Goal: Task Accomplishment & Management: Use online tool/utility

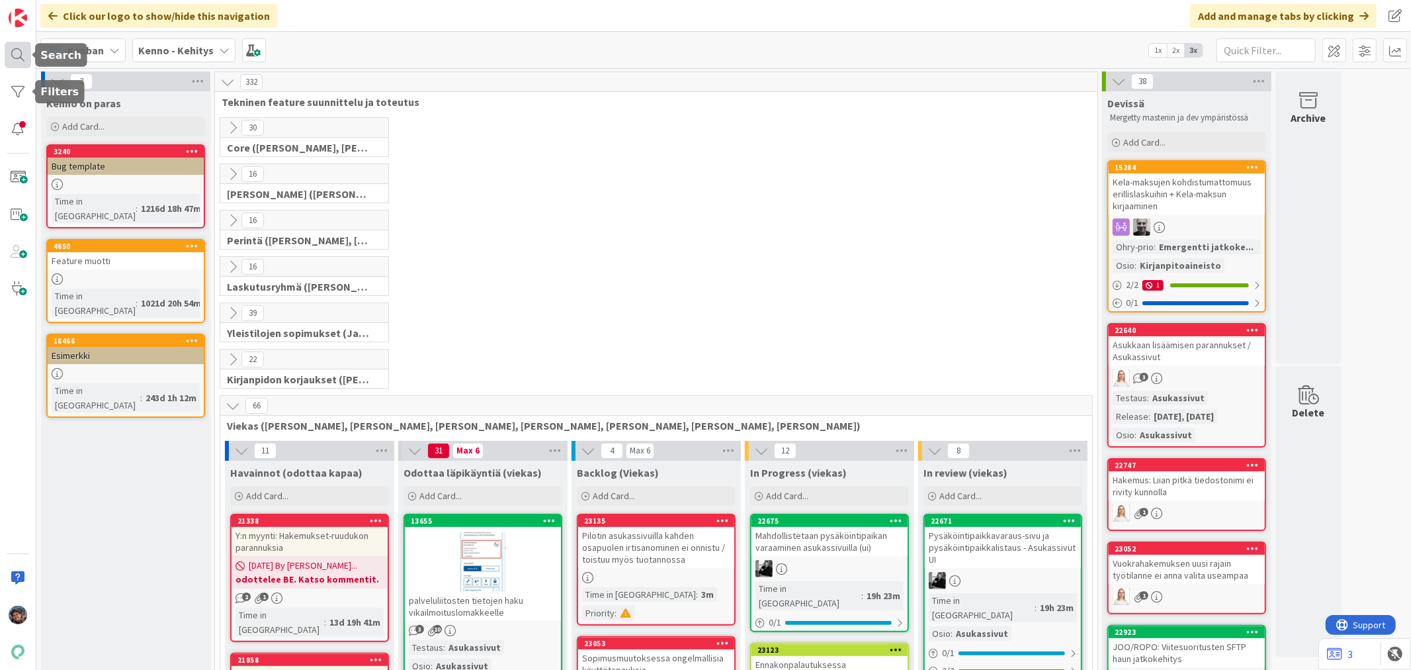
scroll to position [147, 0]
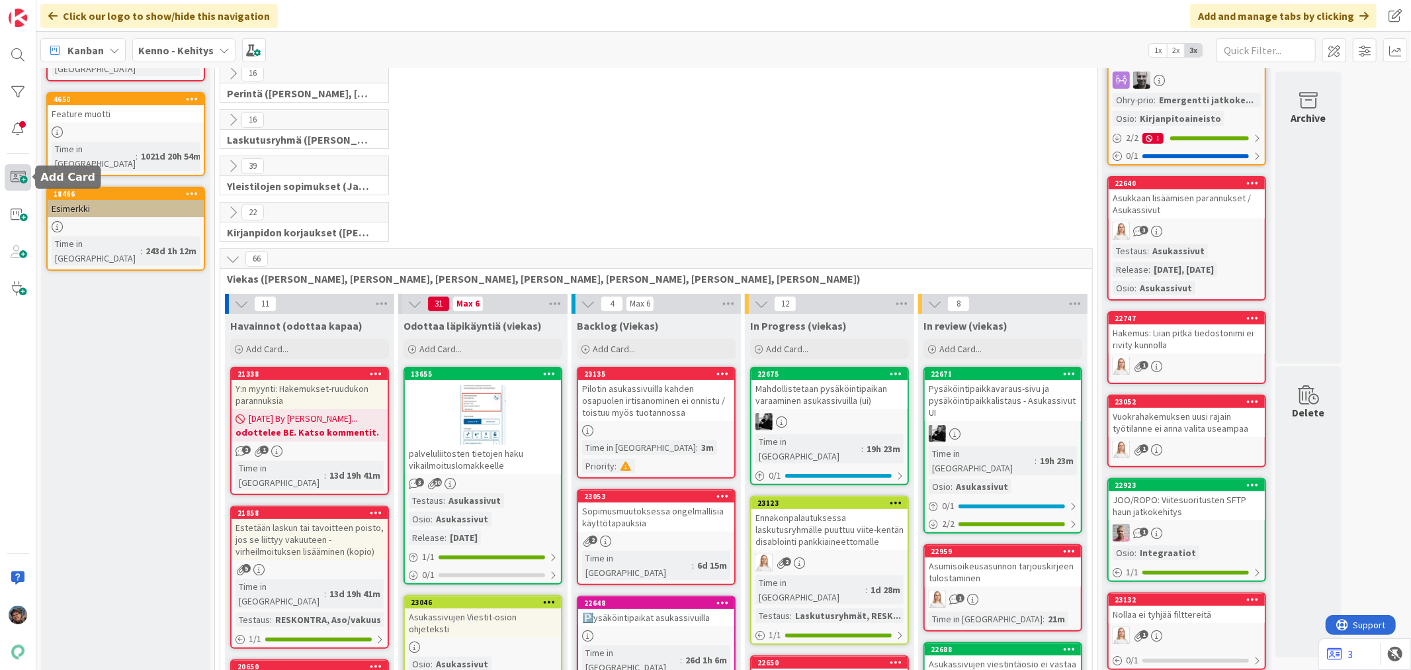
click at [22, 177] on span at bounding box center [18, 177] width 26 height 26
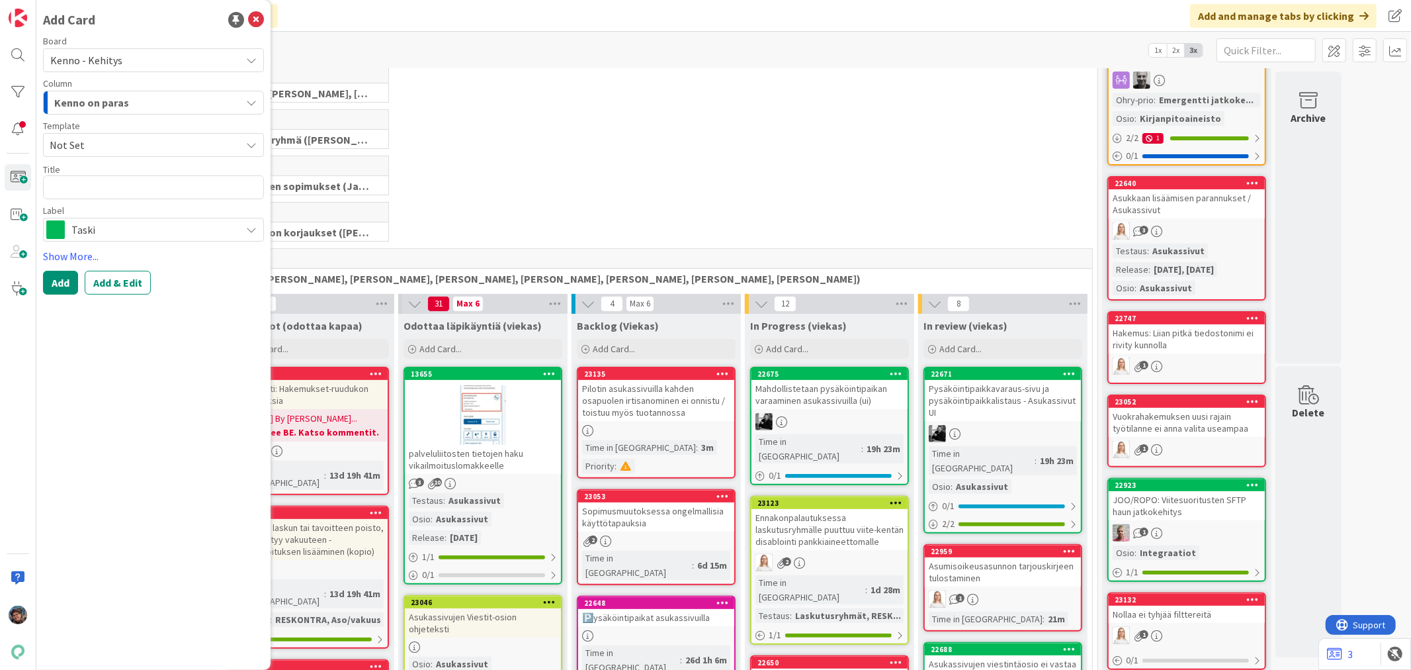
click at [105, 226] on span "Taski" at bounding box center [152, 229] width 163 height 19
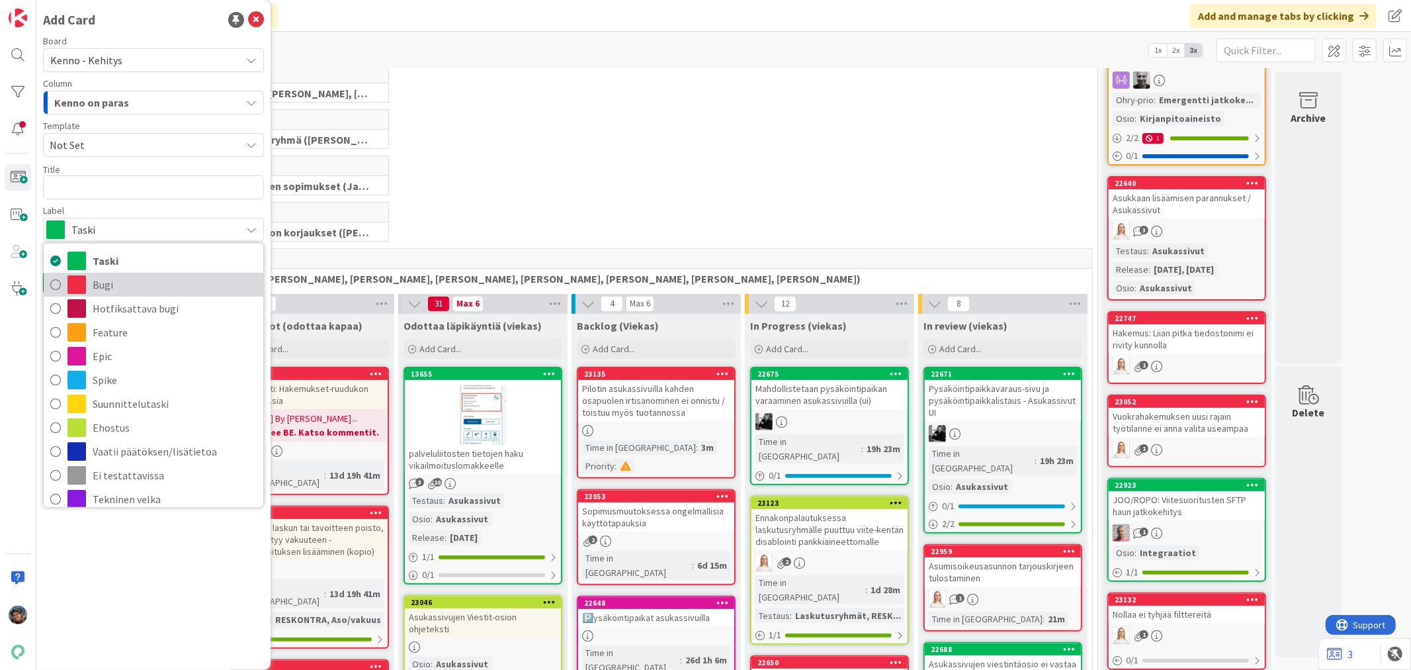
click at [101, 282] on span "Bugi" at bounding box center [175, 285] width 164 height 20
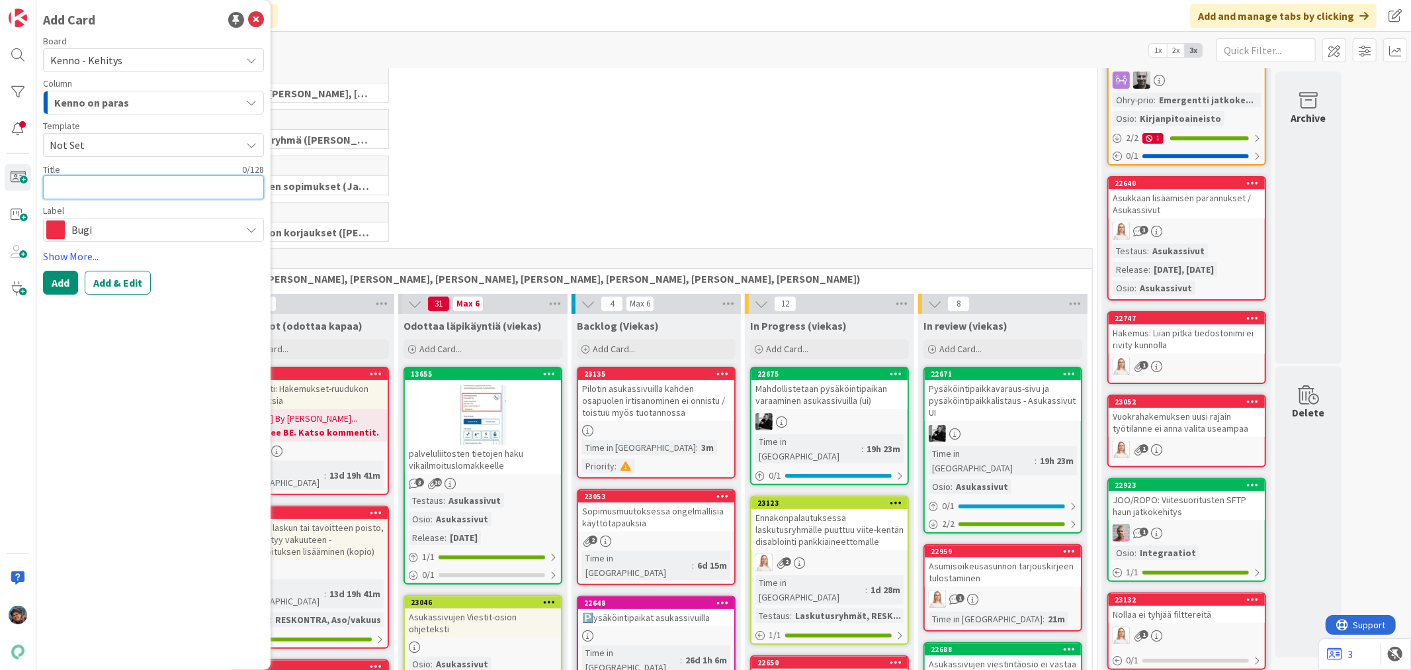
click at [118, 185] on textarea at bounding box center [153, 187] width 221 height 24
type textarea "x"
type textarea "I"
type textarea "x"
type textarea "Ir"
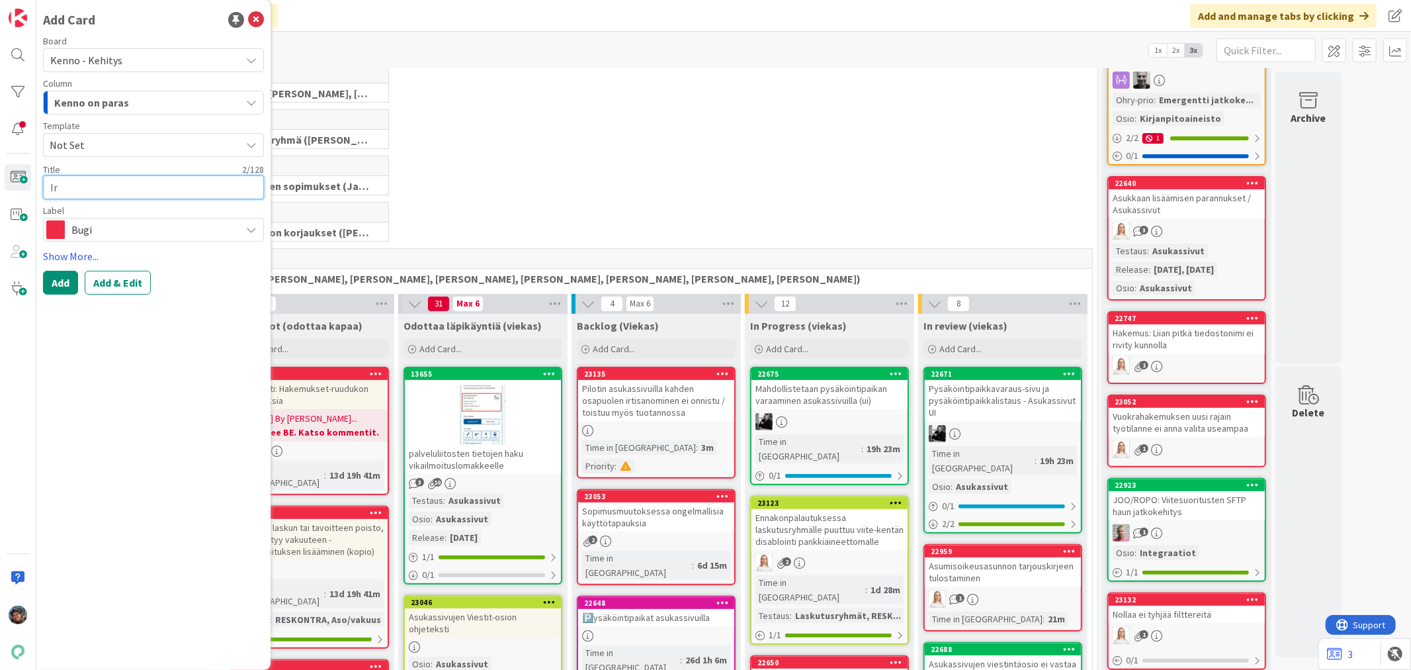
type textarea "x"
type textarea "Irt"
type textarea "x"
type textarea "Irti"
type textarea "x"
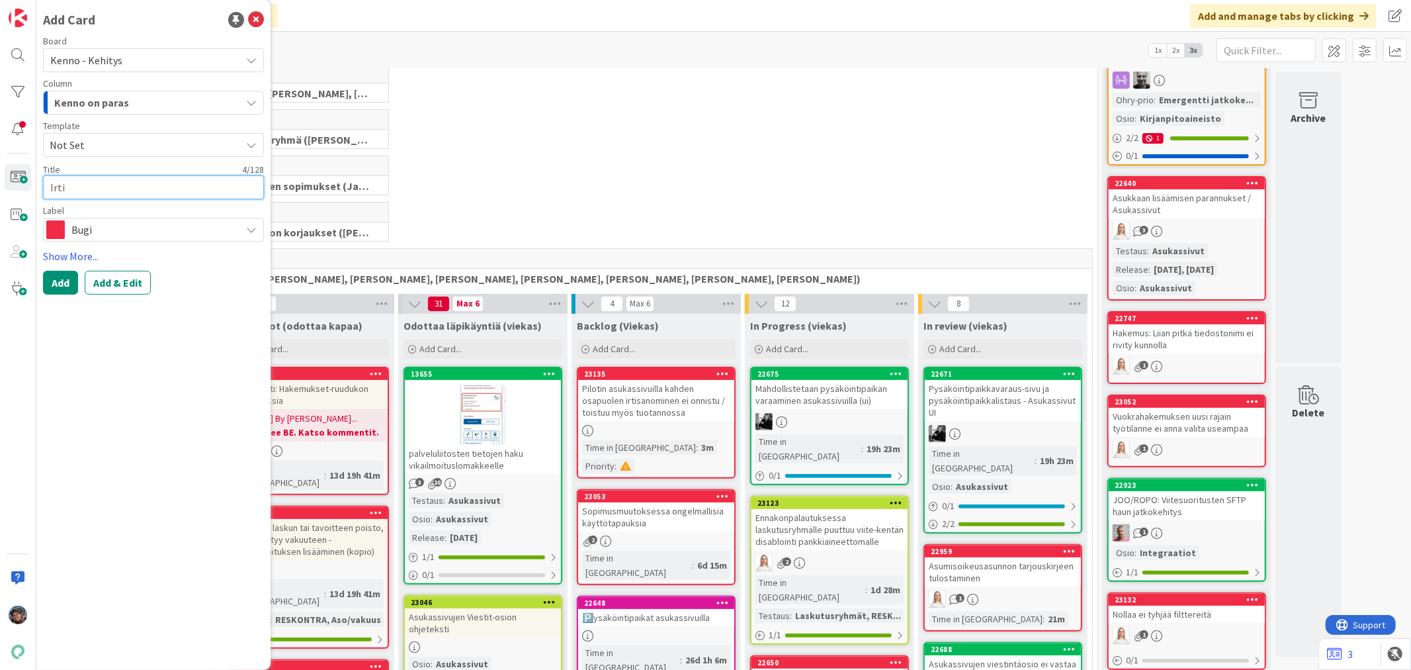
type textarea "Irtis"
type textarea "x"
type textarea "Irtisa"
type textarea "x"
type textarea "Irtisan"
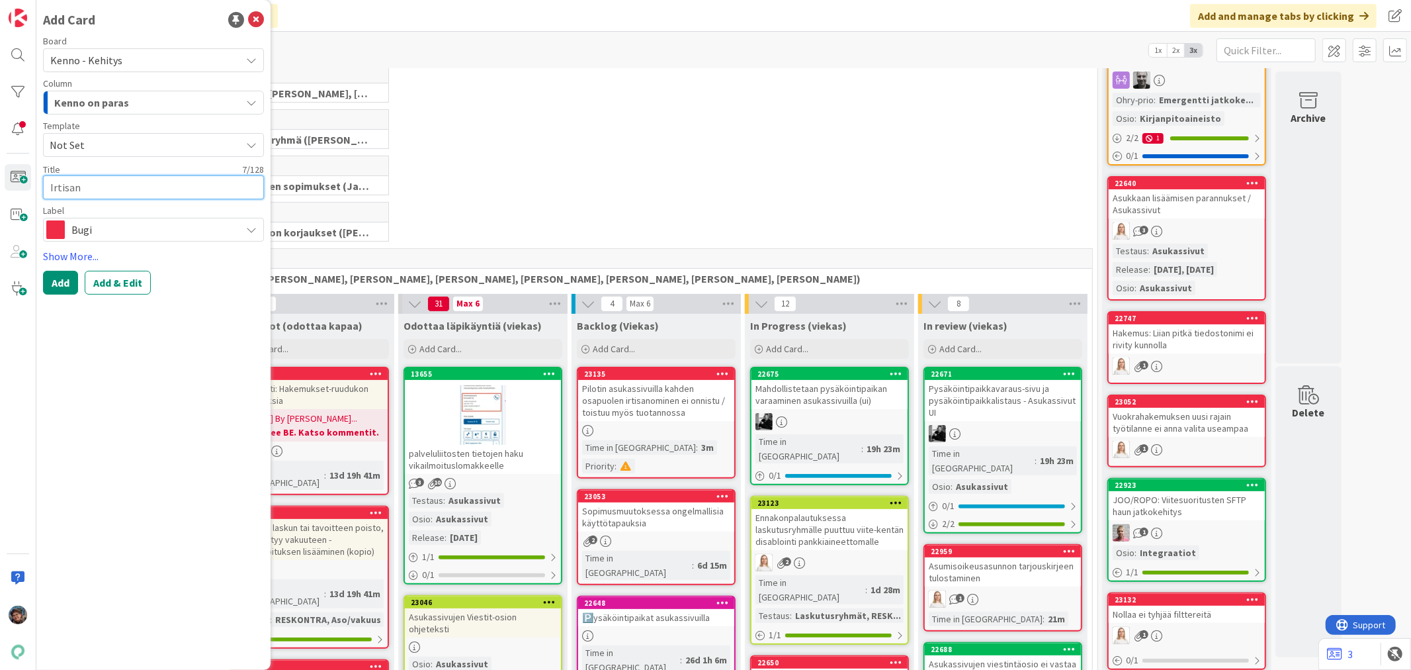
type textarea "x"
type textarea "Irtisa"
type textarea "x"
type textarea "Irtis"
type textarea "x"
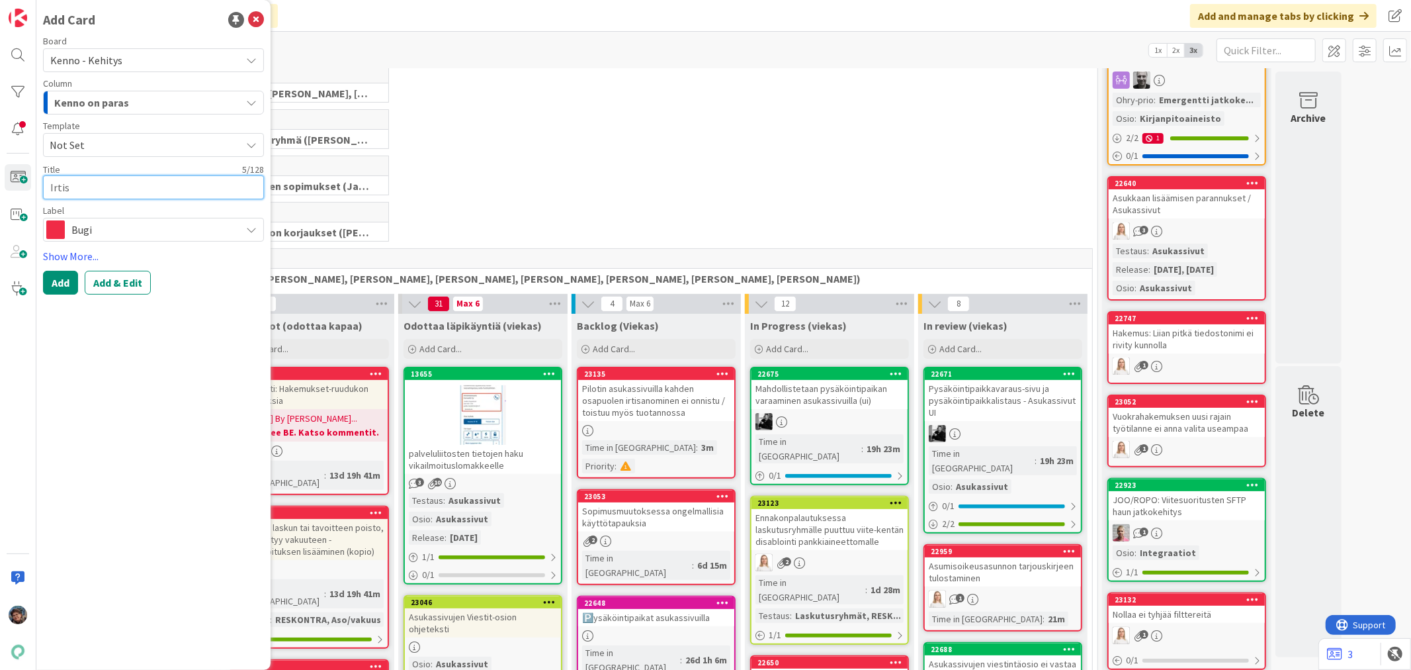
type textarea "Irti"
type textarea "x"
type textarea "Irt"
type textarea "x"
type textarea "Ir"
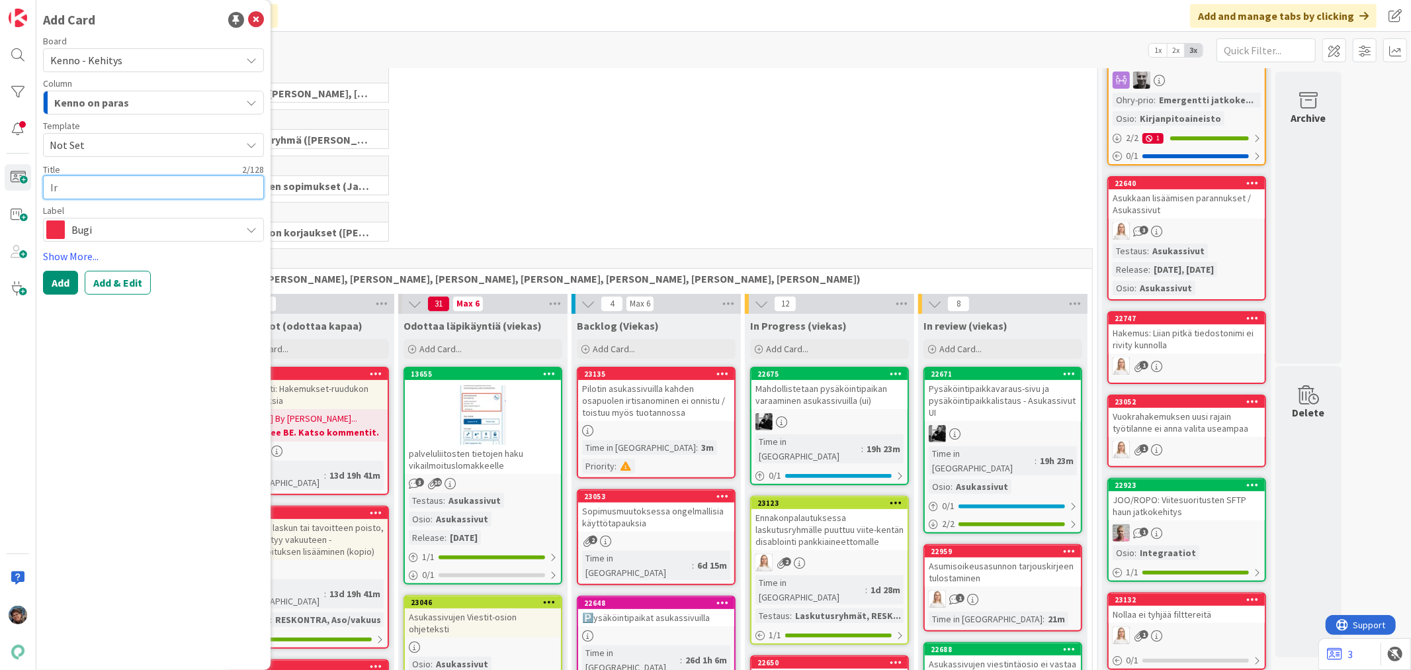
type textarea "x"
type textarea "I"
type textarea "x"
type textarea "S"
type textarea "x"
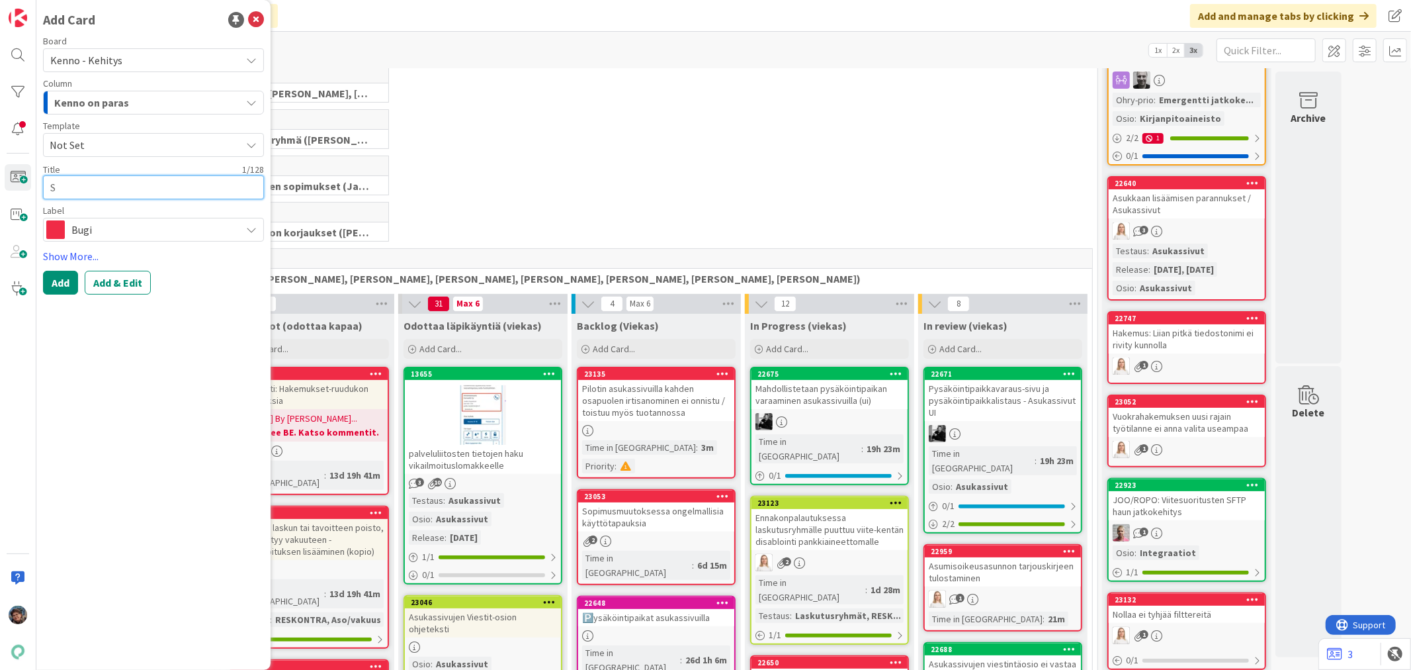
type textarea "So"
type textarea "x"
type textarea "Sop"
type textarea "x"
type textarea "Sopi"
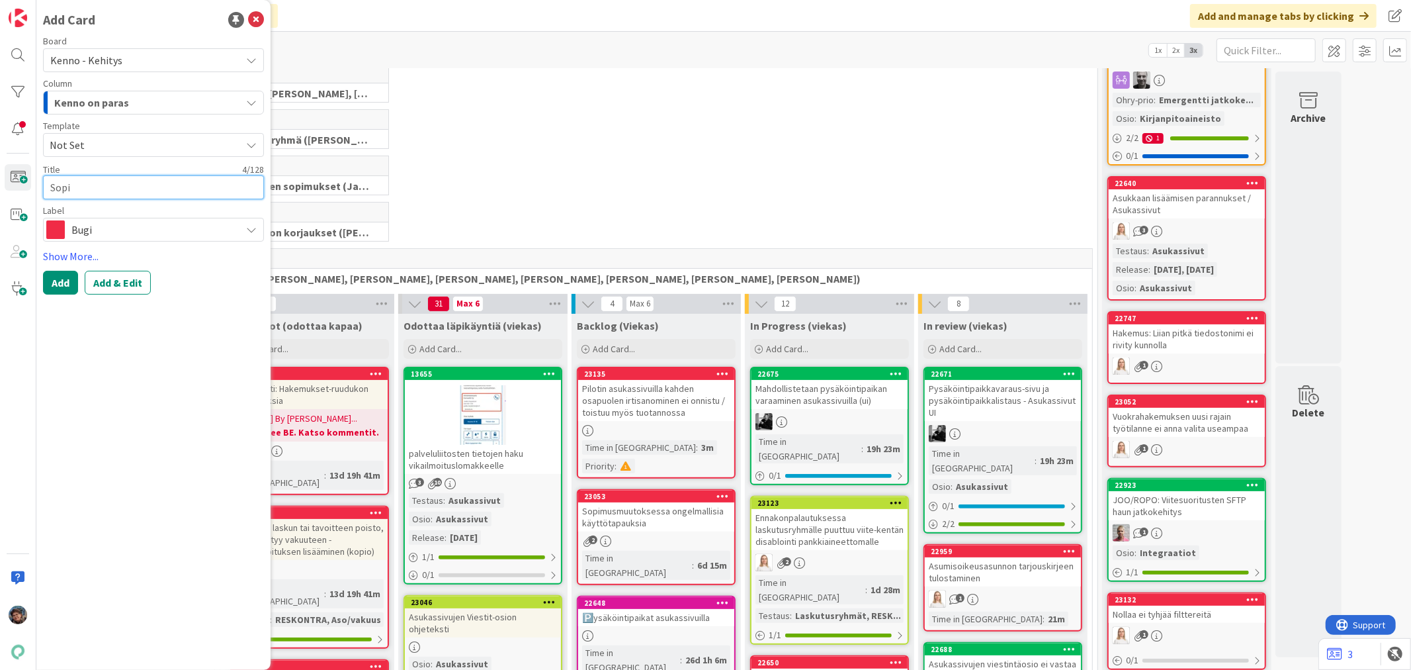
type textarea "x"
type textarea "Sopim"
type textarea "x"
type textarea "Sopimu"
type textarea "x"
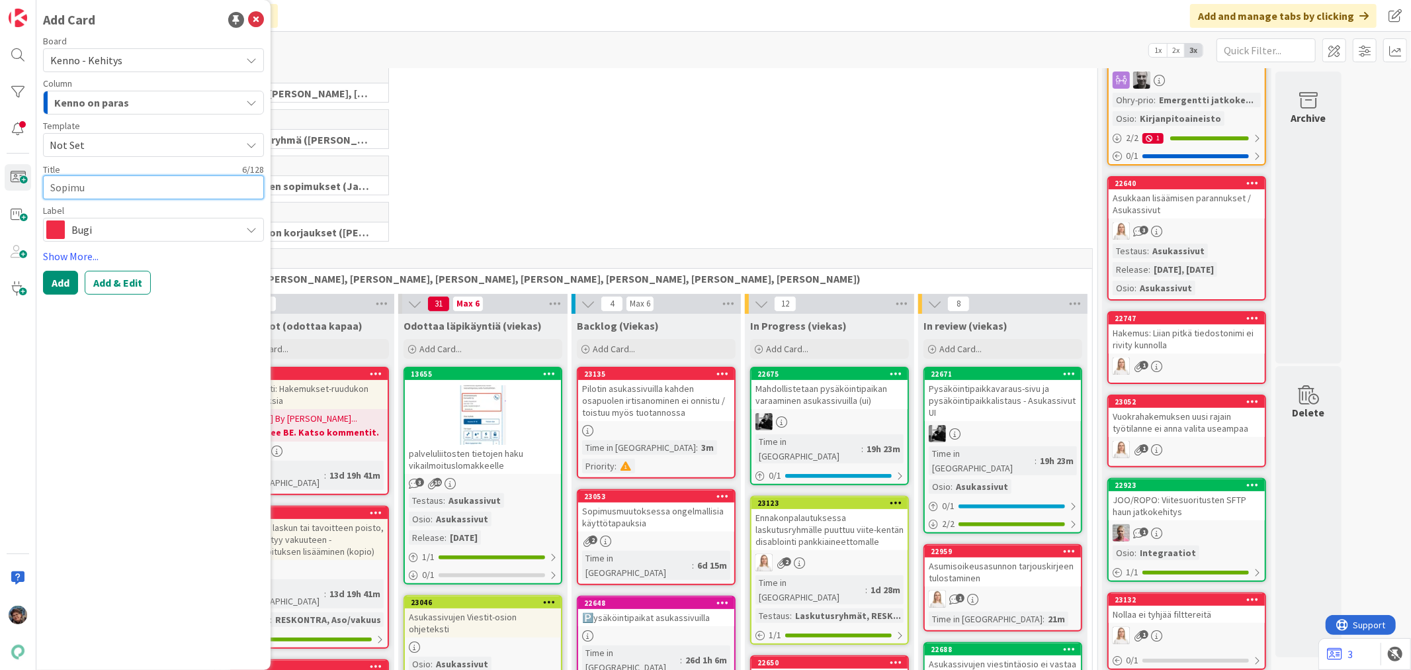
type textarea "Sopim"
type textarea "x"
type textarea "Sopi"
type textarea "x"
type textarea "Sopij"
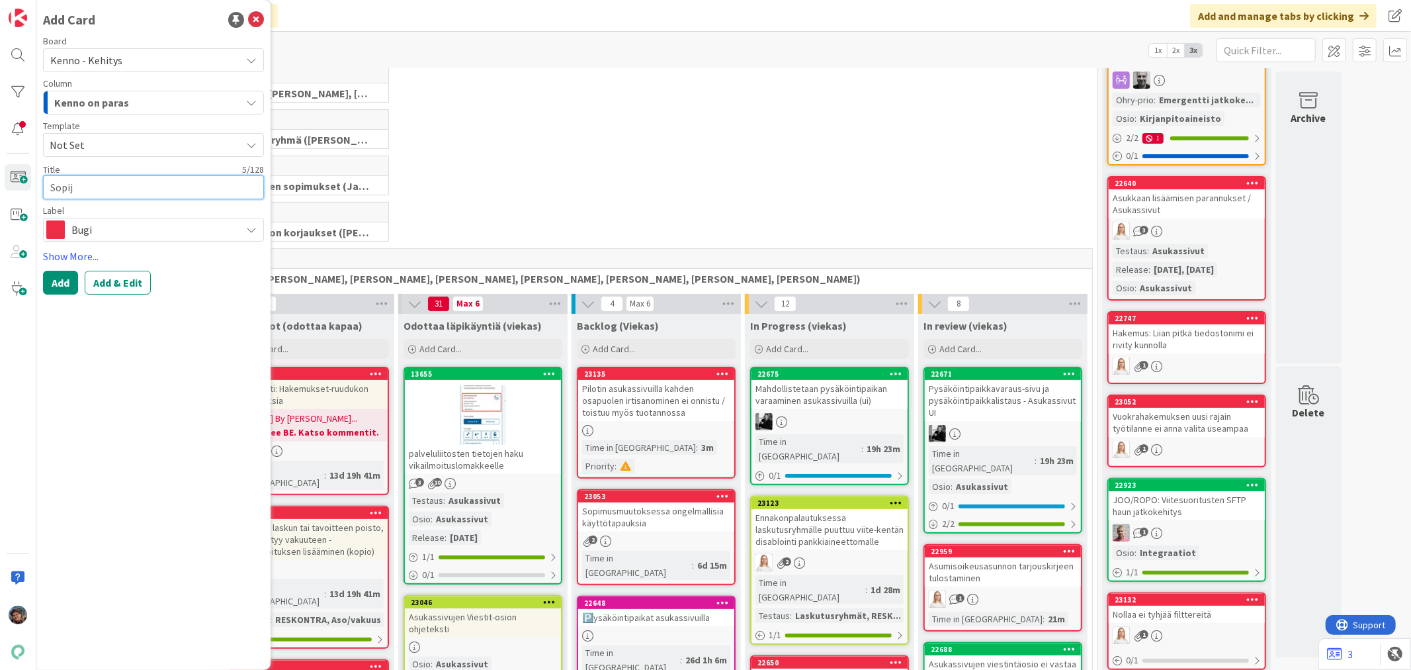
type textarea "x"
type textarea "Sopijan"
type textarea "x"
type textarea "Sopijan"
type textarea "x"
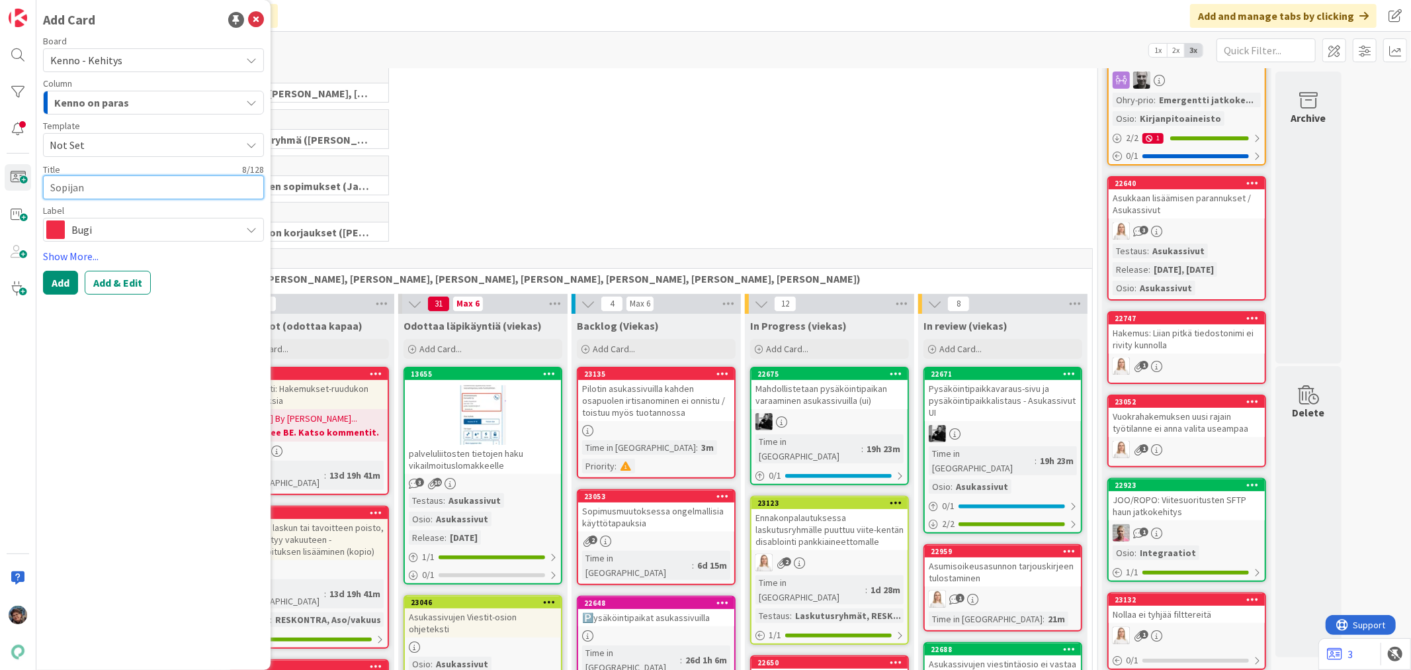
type textarea "Sopijan v"
type textarea "x"
type textarea "Sopijan va"
type textarea "x"
type textarea "Sopijan vai"
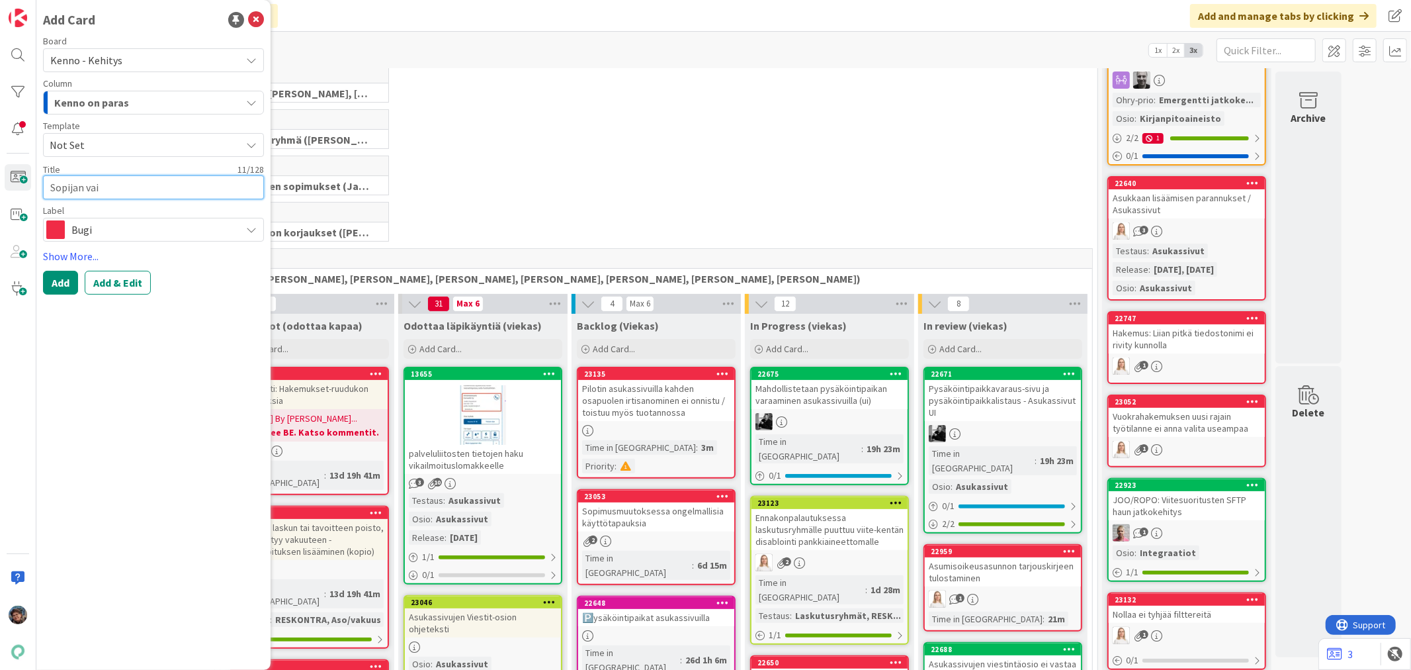
type textarea "x"
type textarea "Sopijan vaih"
type textarea "x"
type textarea "Sopijan vaiht"
type textarea "x"
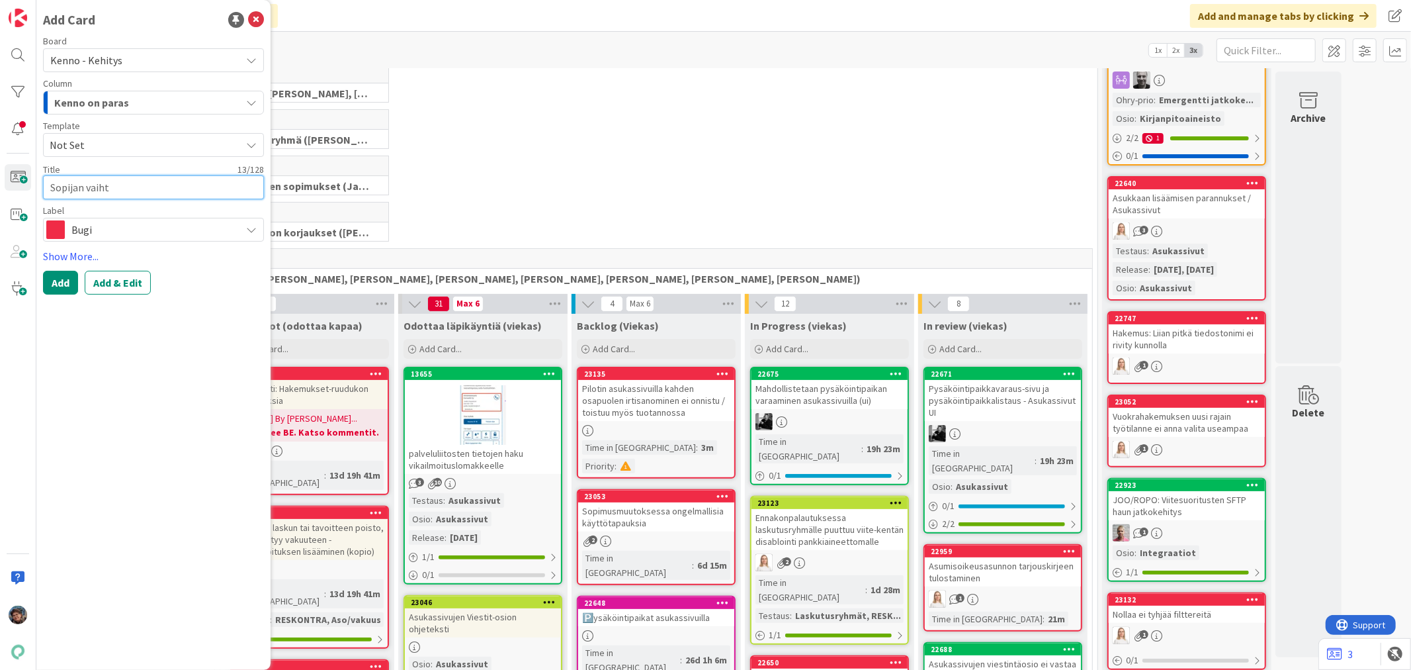
type textarea "Sopijan vaihto"
type textarea "x"
type textarea "Sopijan vaihto"
type textarea "x"
type textarea "Sopijan vaihto v"
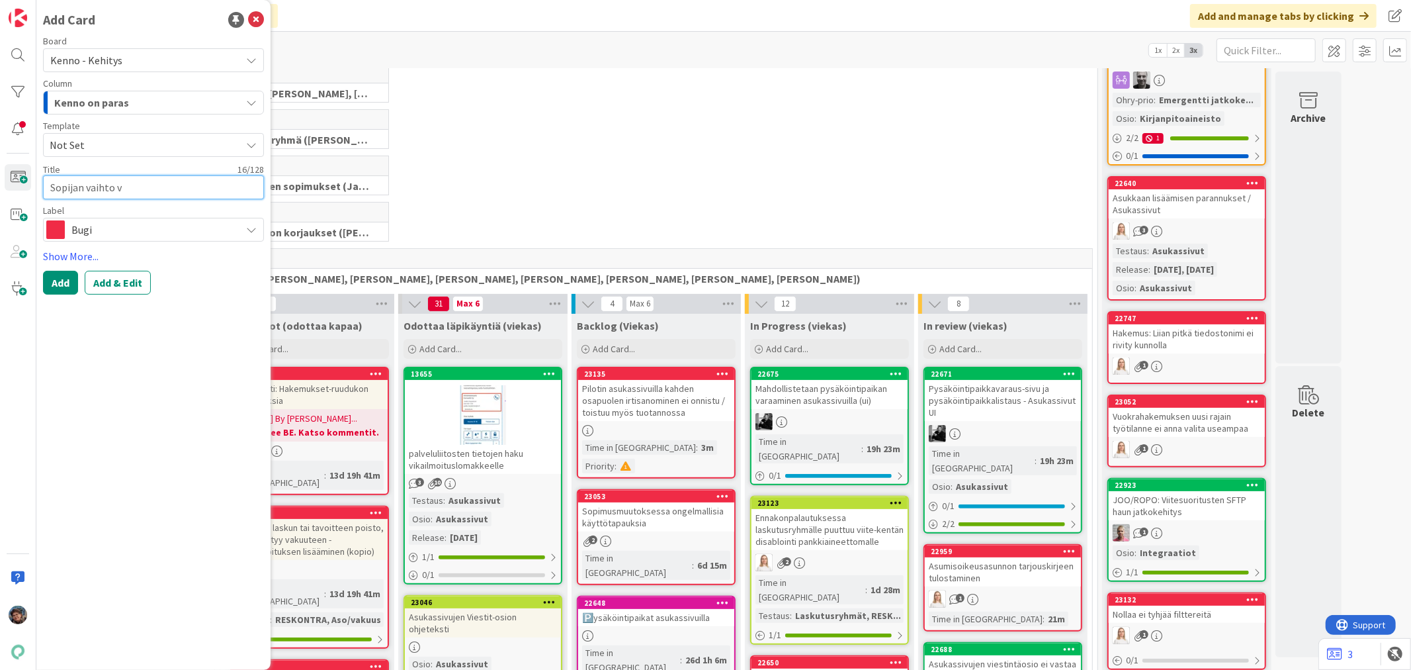
type textarea "x"
type textarea "Sopijan vaihto vah"
type textarea "x"
type textarea "Sopijan vaihto vahv"
type textarea "x"
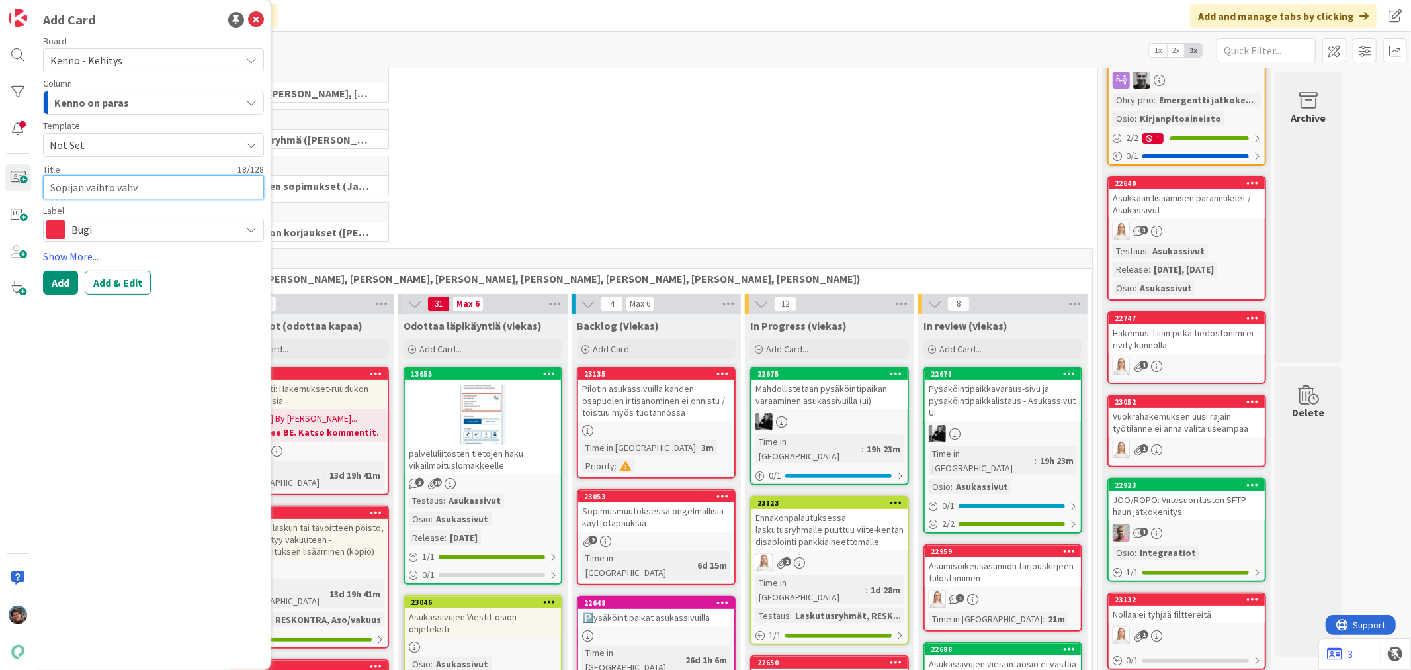
type textarea "Sopijan vaihto vahvi"
type textarea "x"
type textarea "Sopijan vaihto vahvis"
type textarea "x"
type textarea "Sopijan vaihto vahvisam"
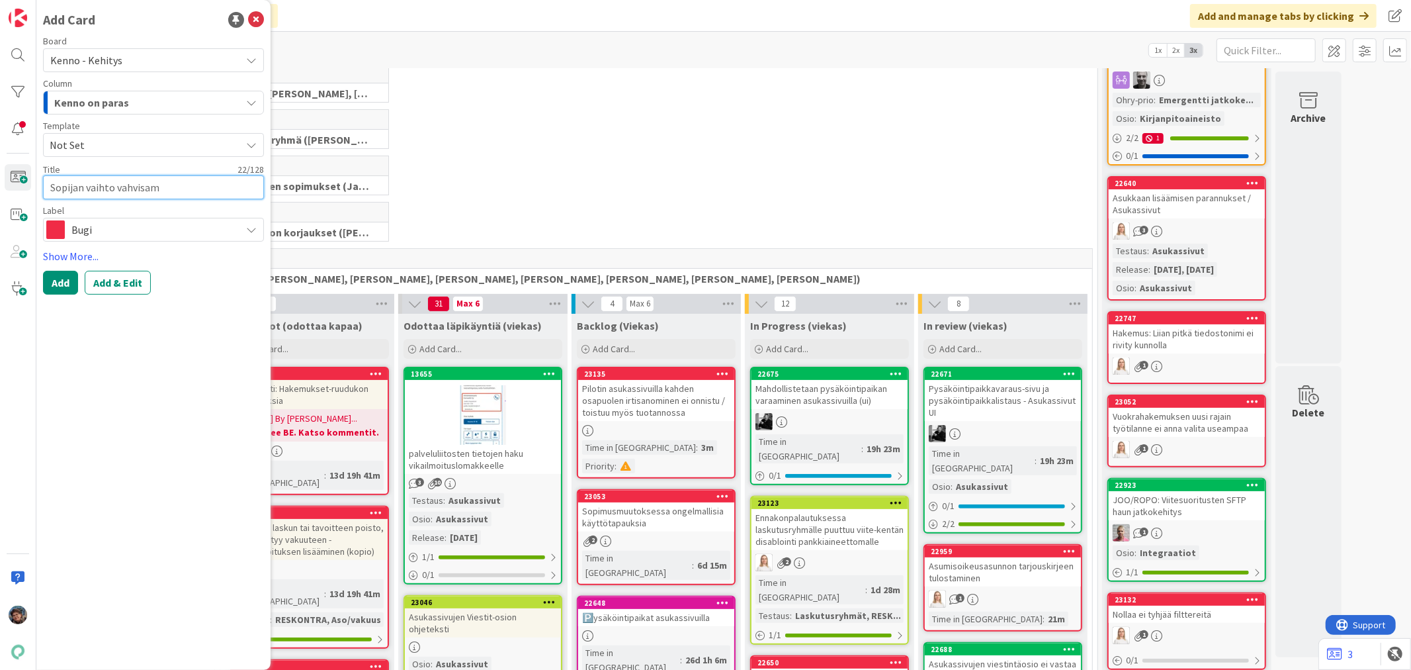
type textarea "x"
type textarea "Sopijan vaihto vahvisami"
type textarea "x"
type textarea "Sopijan vaihto vahvisamin"
type textarea "x"
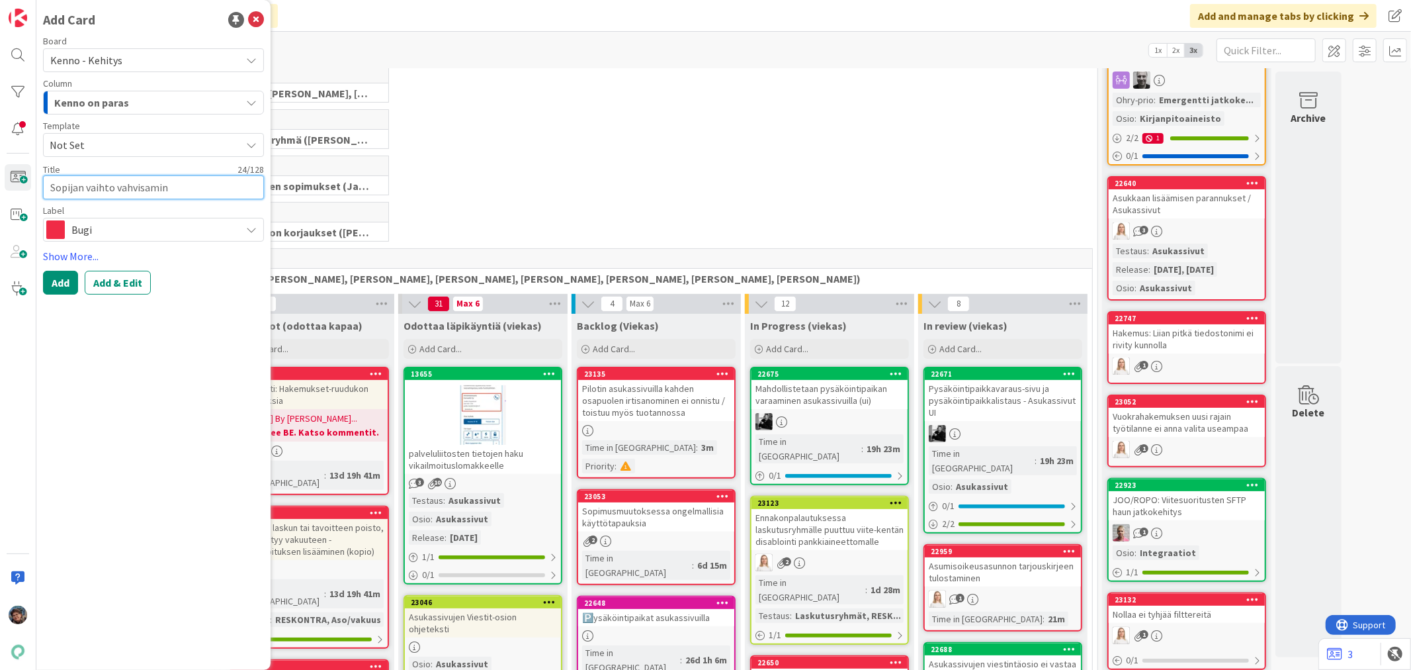
type textarea "Sopijan vaihto vahvisamine"
type textarea "x"
type textarea "Sopijan vaihto vahvisaminen"
type textarea "x"
type textarea "Sopijan vaihto vahvisaminen K"
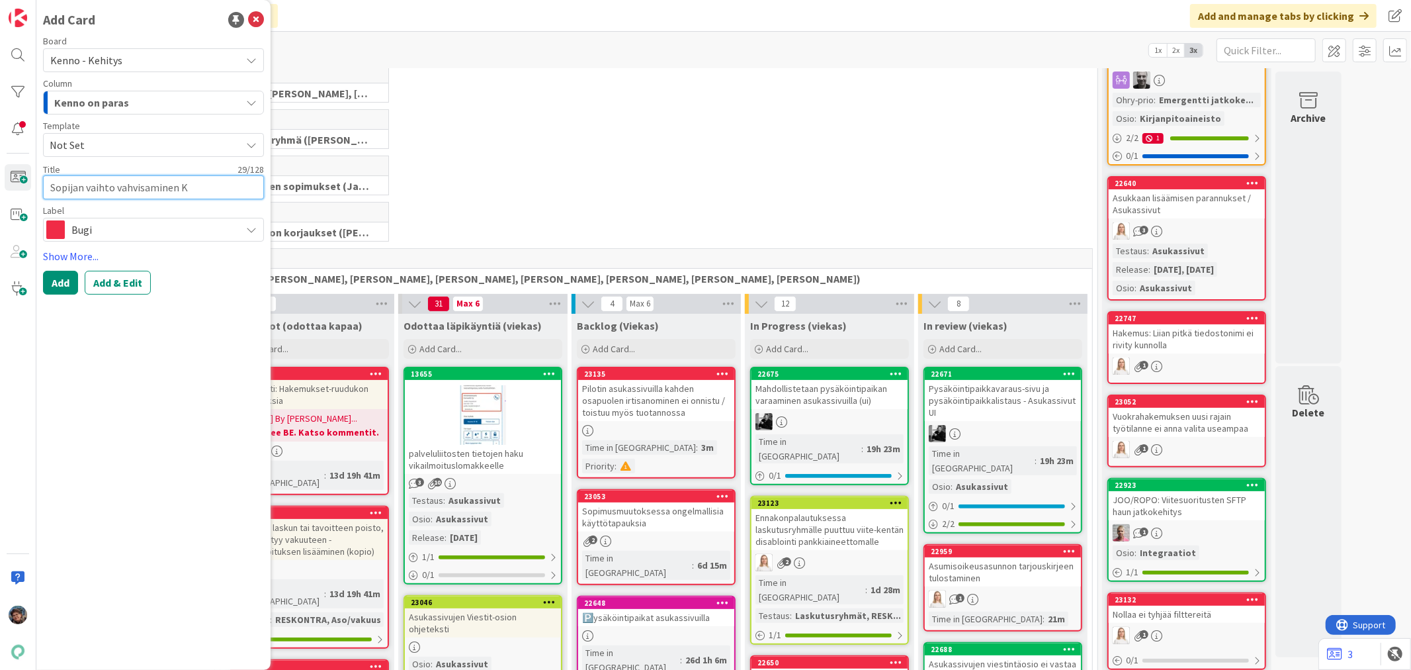
type textarea "x"
type textarea "Sopijan vaihto vahvisaminen Ke"
type textarea "x"
type textarea "Sopijan vaihto vahvisaminen Ken"
type textarea "x"
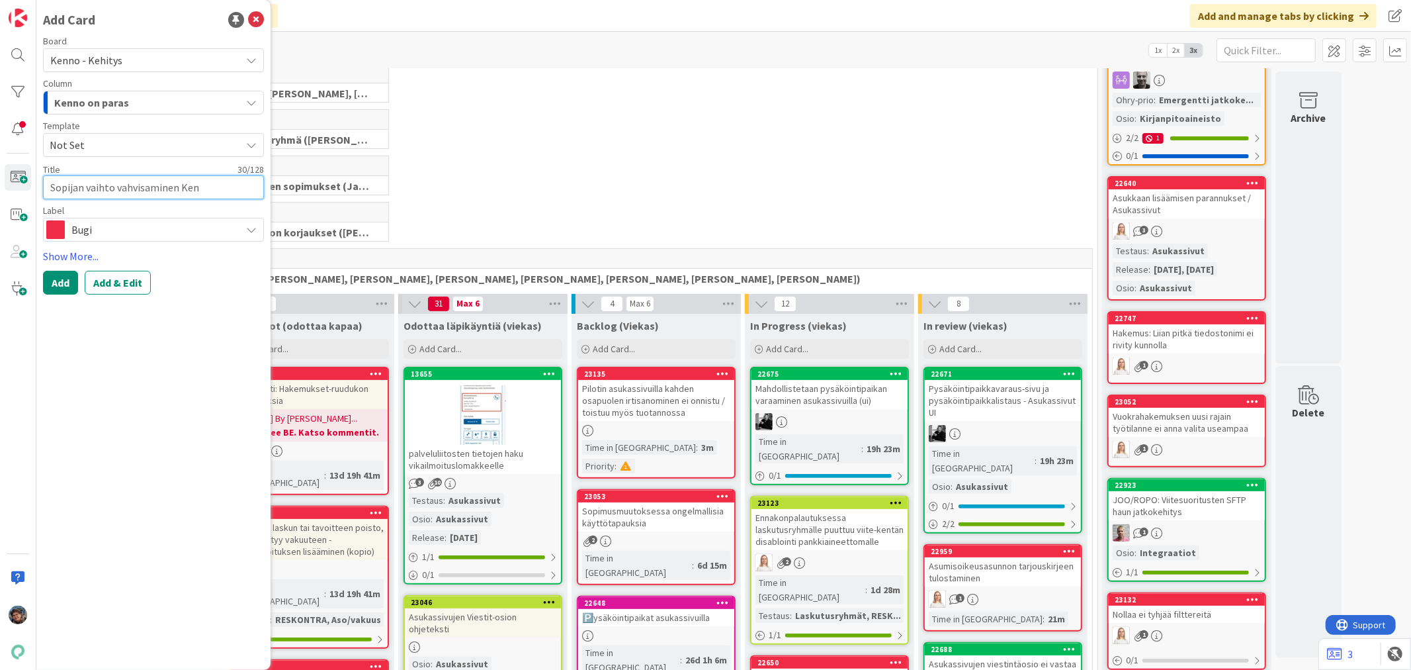
type textarea "Sopijan vaihto vahvisaminen Kenn"
type textarea "x"
type textarea "Sopijan vaihto vahvisaminen Kenno"
type textarea "x"
type textarea "Sopijan vaihto vahvisaminen Kennos"
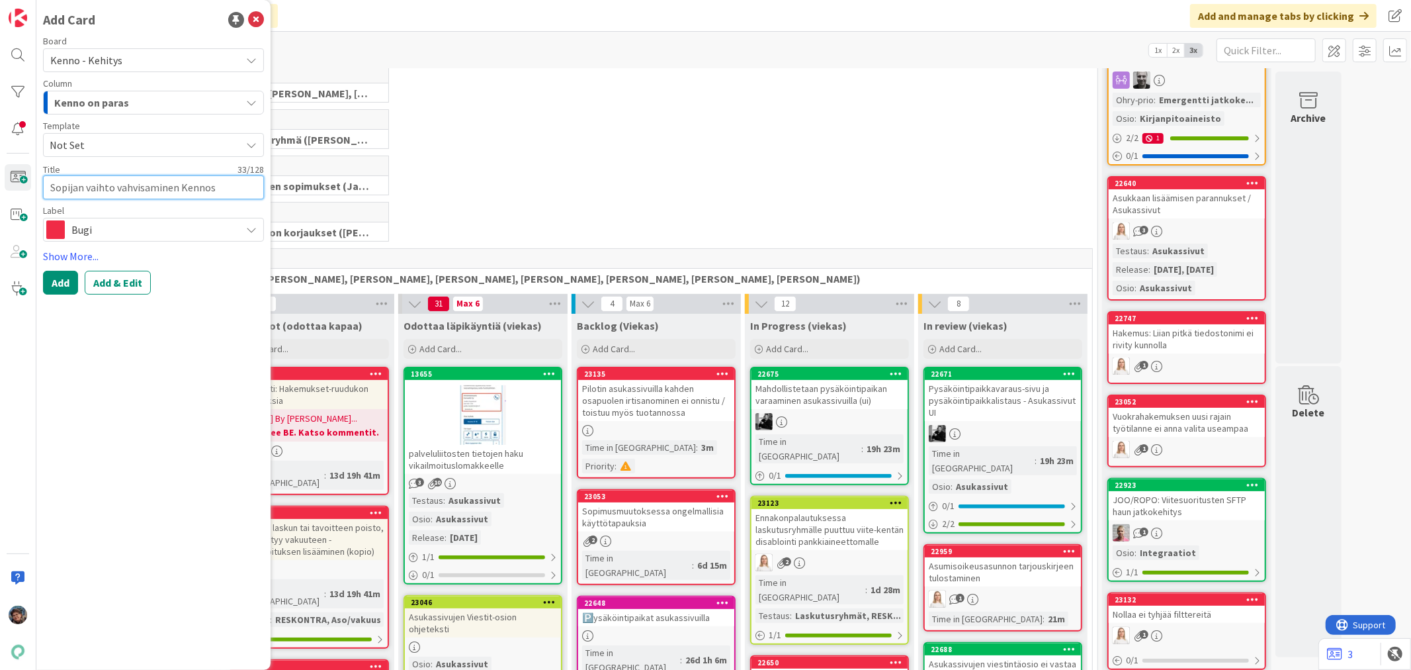
type textarea "x"
type textarea "Sopijan vaihto vahvisaminen Kennoss"
type textarea "x"
type textarea "Sopijan vaihto vahvisaminen Kennossa"
click at [141, 183] on textarea "Sopijan vaihto vahvisaminen Kennossa" at bounding box center [153, 187] width 221 height 24
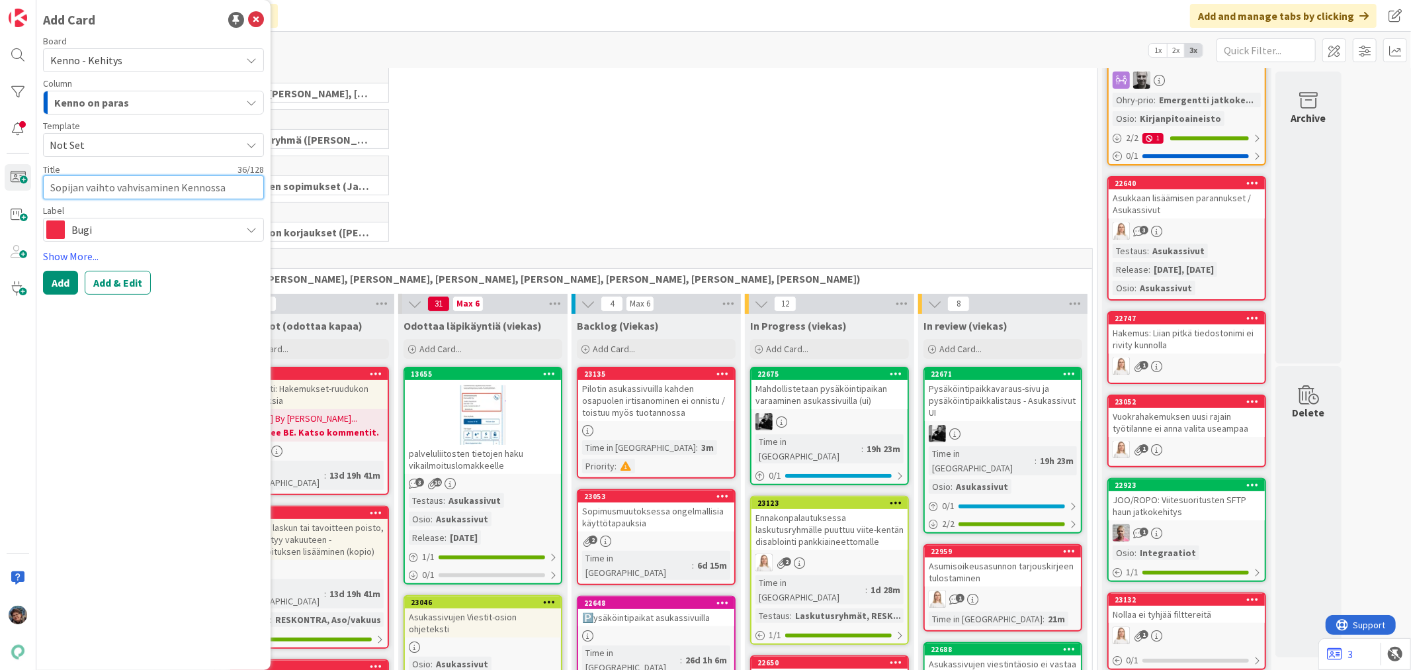
click at [147, 186] on textarea "Sopijan vaihto vahvisaminen Kennossa" at bounding box center [153, 187] width 221 height 24
click at [143, 188] on textarea "Sopijan vaihto vahvisaminen Kennossa" at bounding box center [153, 187] width 221 height 24
type textarea "x"
type textarea "Sopijan vaihto vahvistaminen Kennossa"
click at [113, 190] on textarea "Sopijan vaihto vahvistaminen Kennossa" at bounding box center [153, 187] width 221 height 24
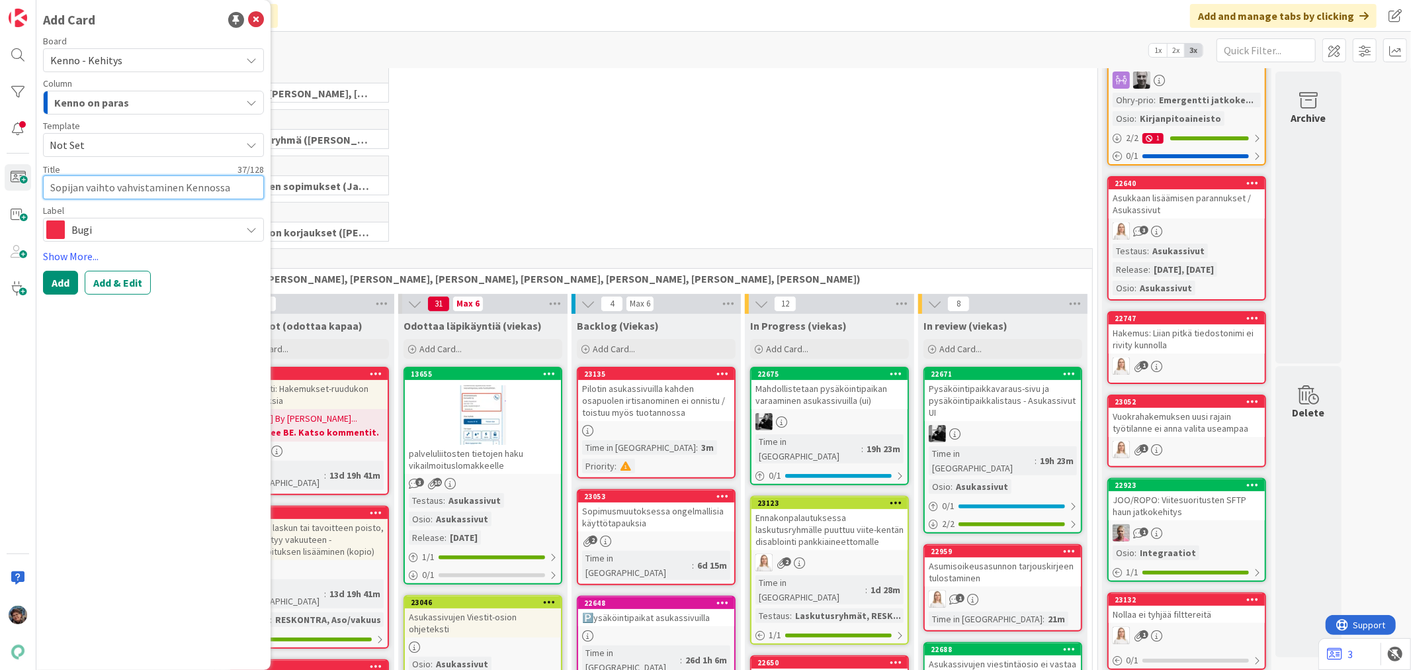
type textarea "x"
type textarea "Sopijan vaihto: vahvistaminen Kennossa"
click at [116, 284] on button "Add & Edit" at bounding box center [118, 283] width 66 height 24
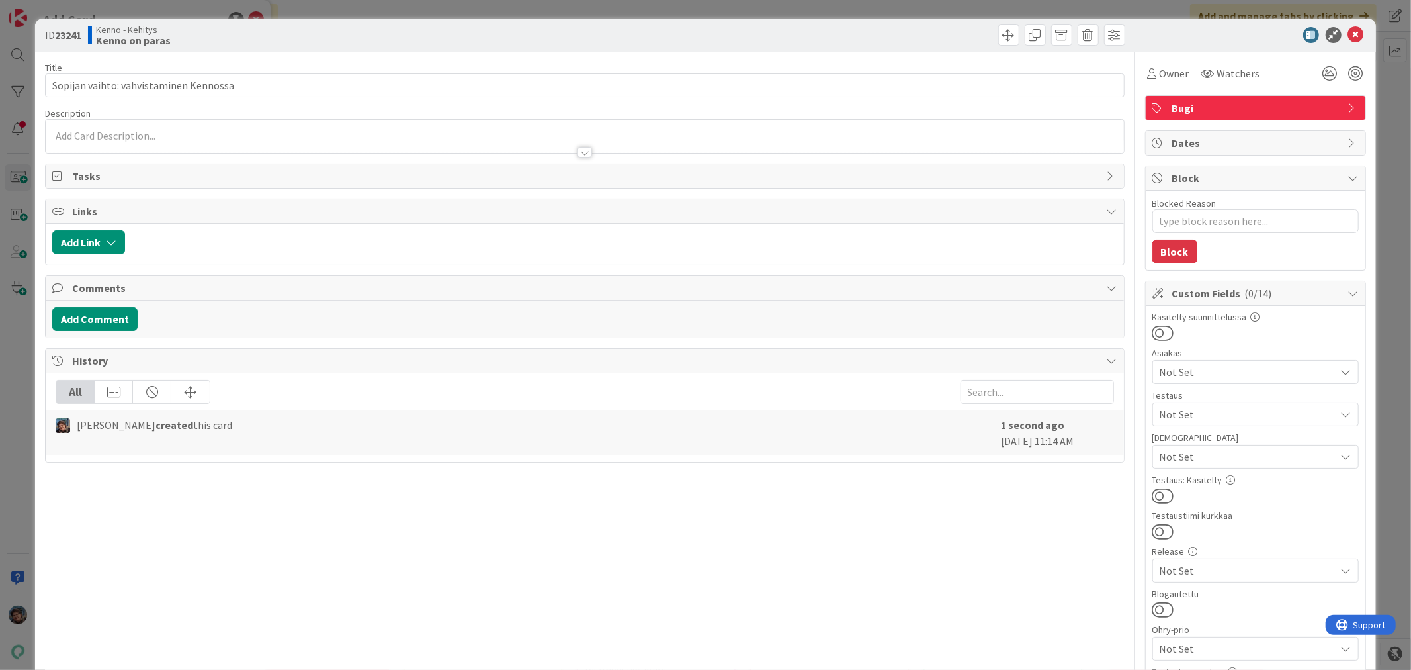
type textarea "x"
click at [153, 133] on div at bounding box center [585, 136] width 1078 height 33
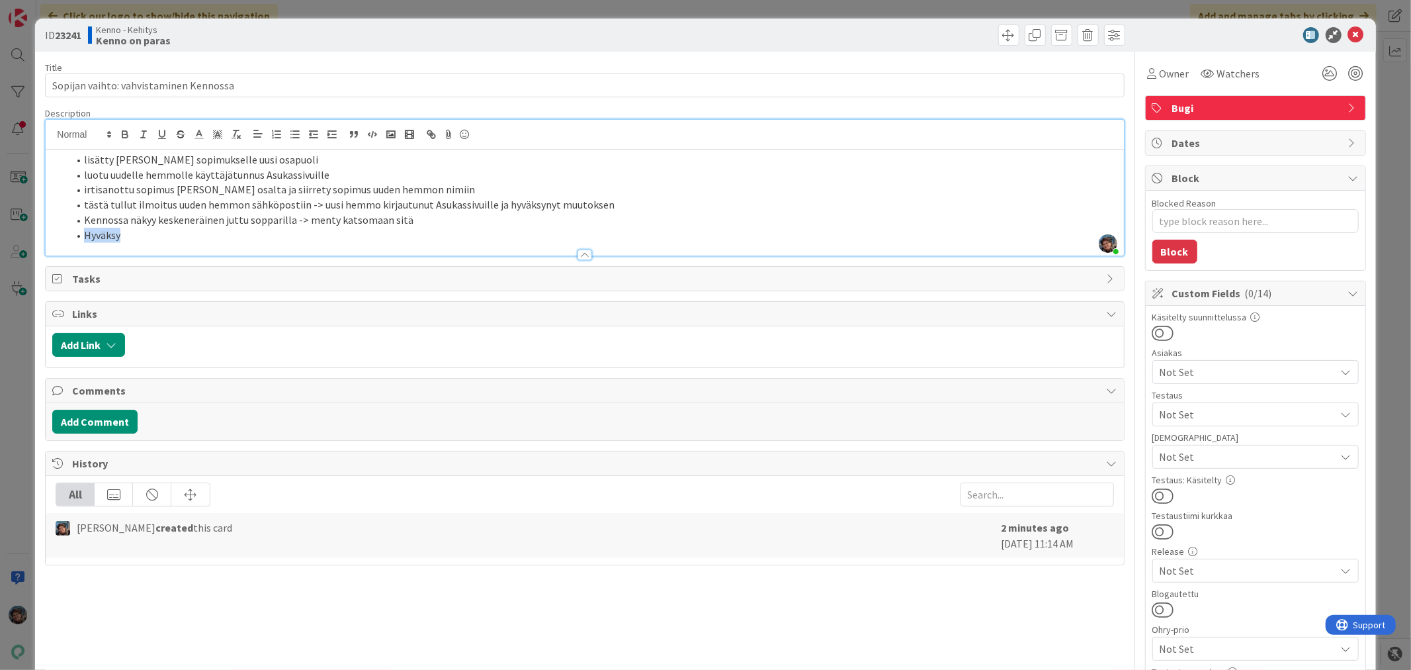
drag, startPoint x: 85, startPoint y: 232, endPoint x: 159, endPoint y: 240, distance: 74.5
click at [159, 240] on li "Hyväksy" at bounding box center [592, 235] width 1049 height 15
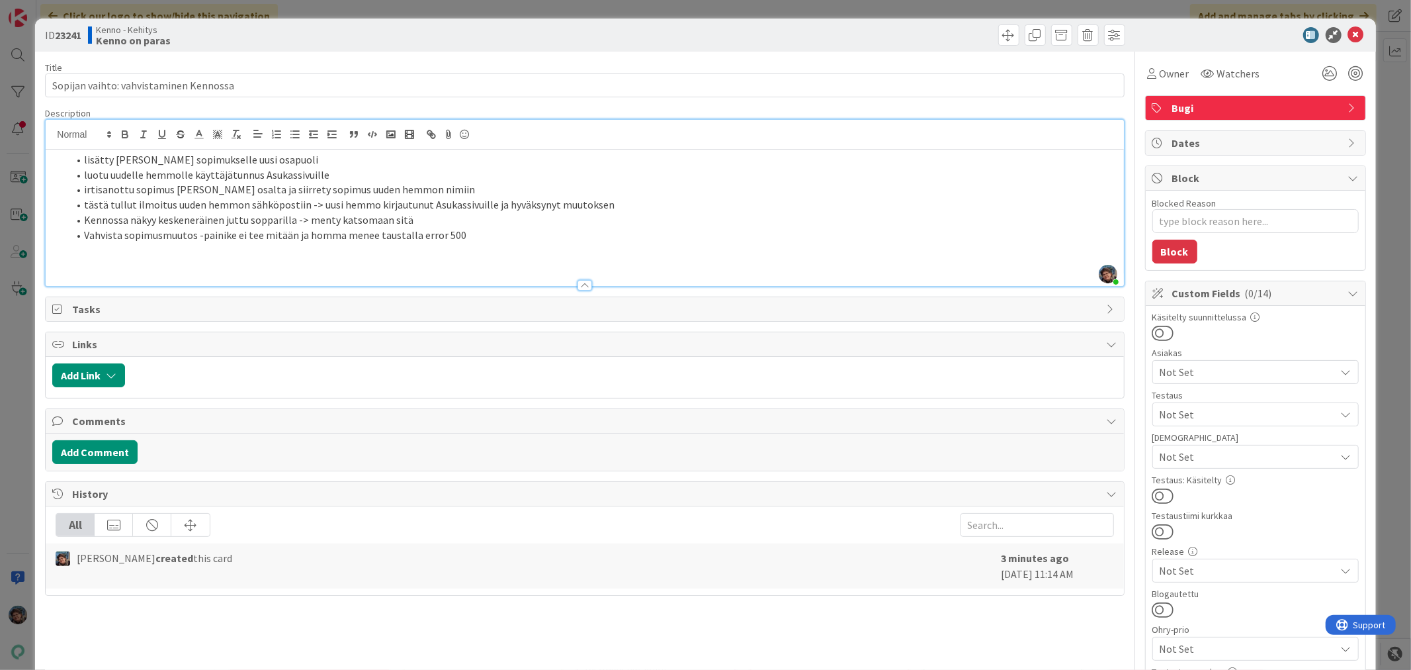
click at [84, 265] on p at bounding box center [584, 264] width 1065 height 15
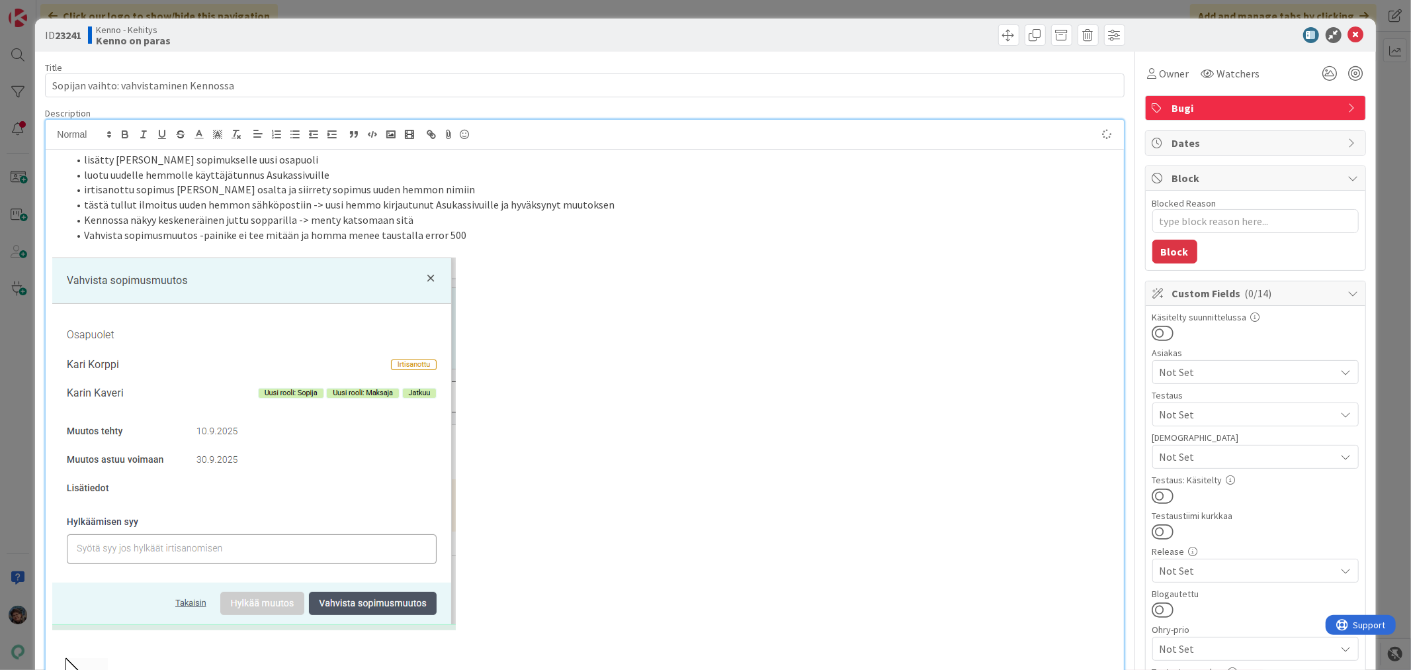
type textarea "x"
click at [1149, 64] on div "Owner" at bounding box center [1168, 74] width 47 height 24
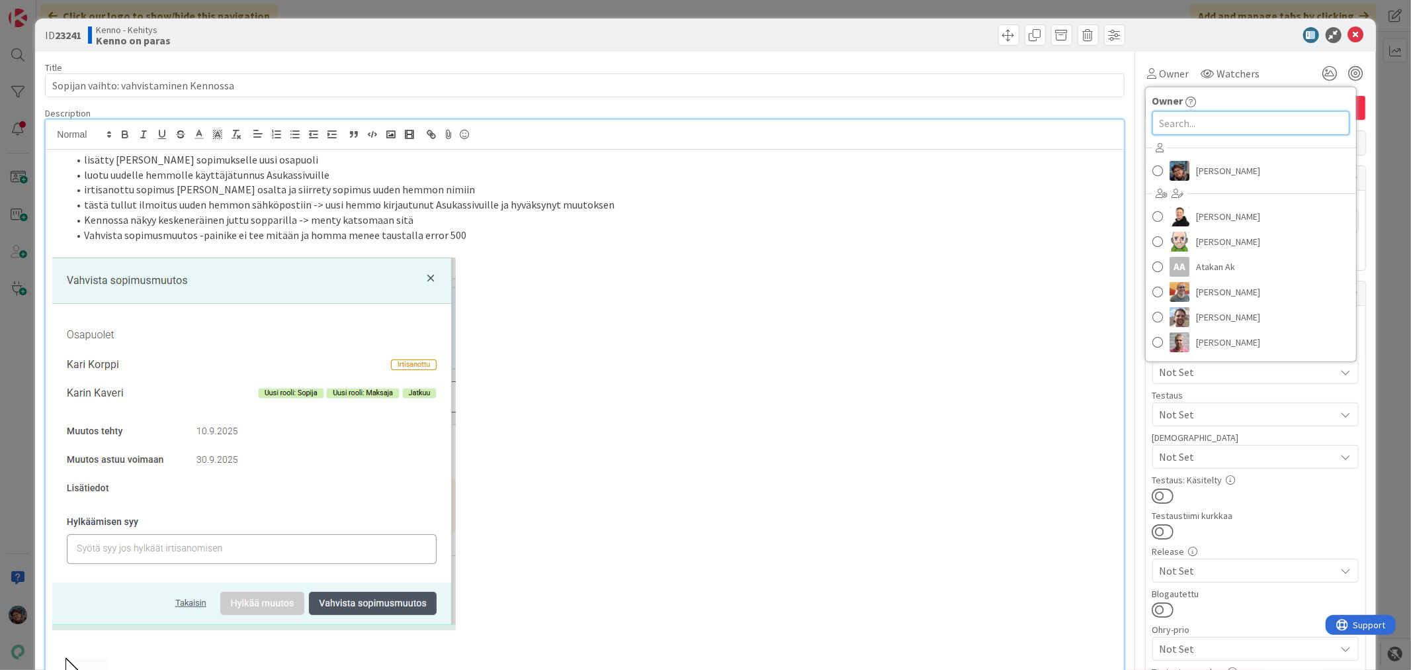
click at [1160, 118] on input "text" at bounding box center [1251, 123] width 197 height 24
type input "tomm"
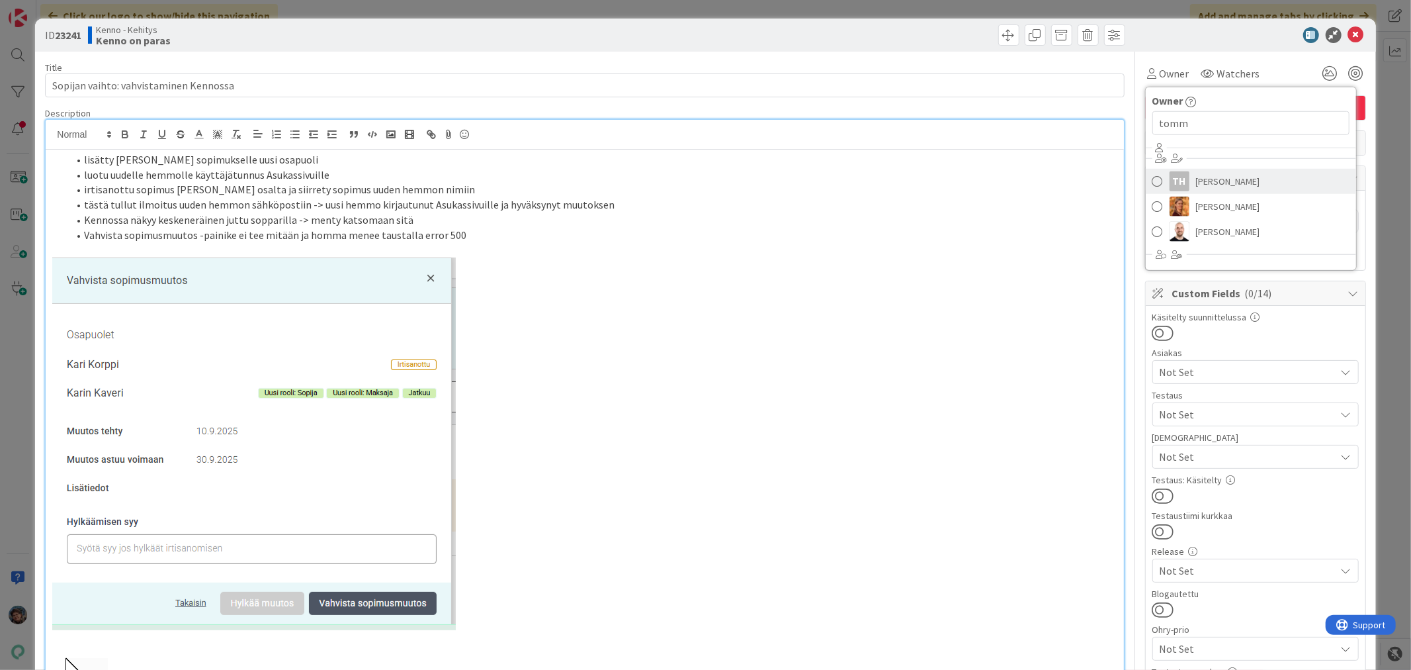
click at [1217, 183] on span "Tommi Hännikkälä" at bounding box center [1228, 181] width 64 height 20
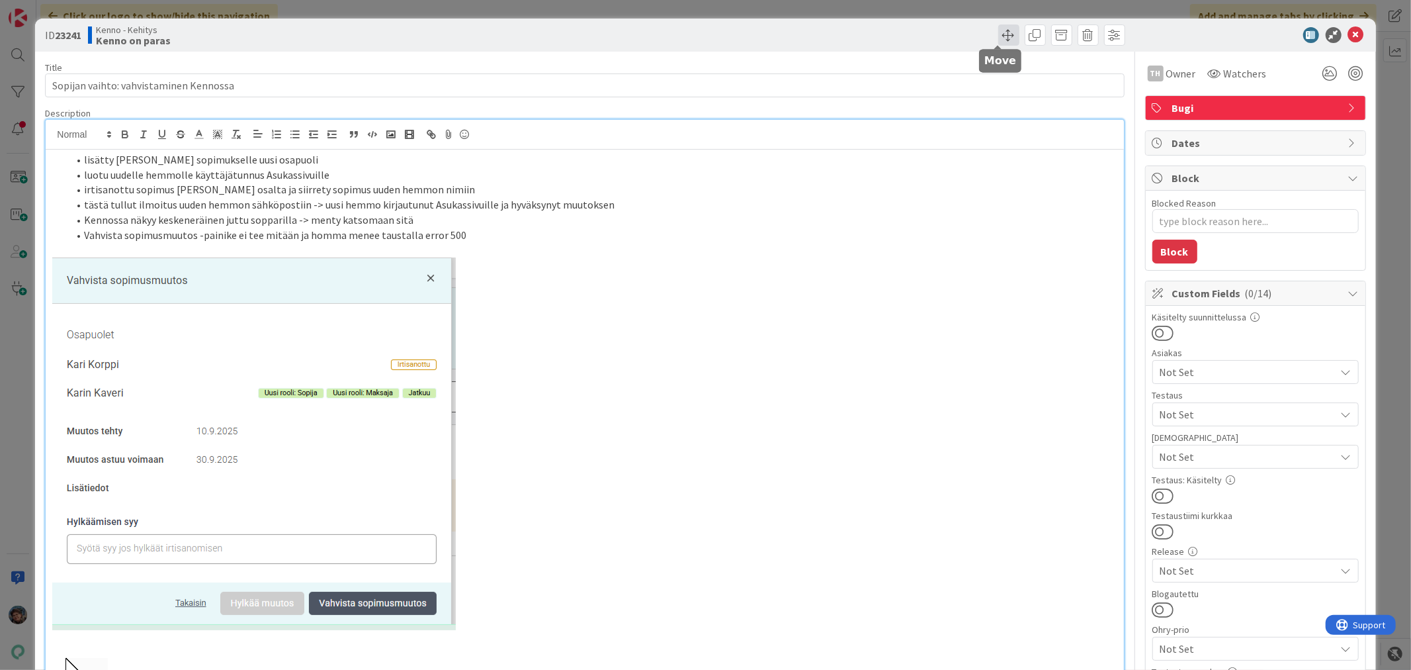
click at [998, 34] on span at bounding box center [1008, 34] width 21 height 21
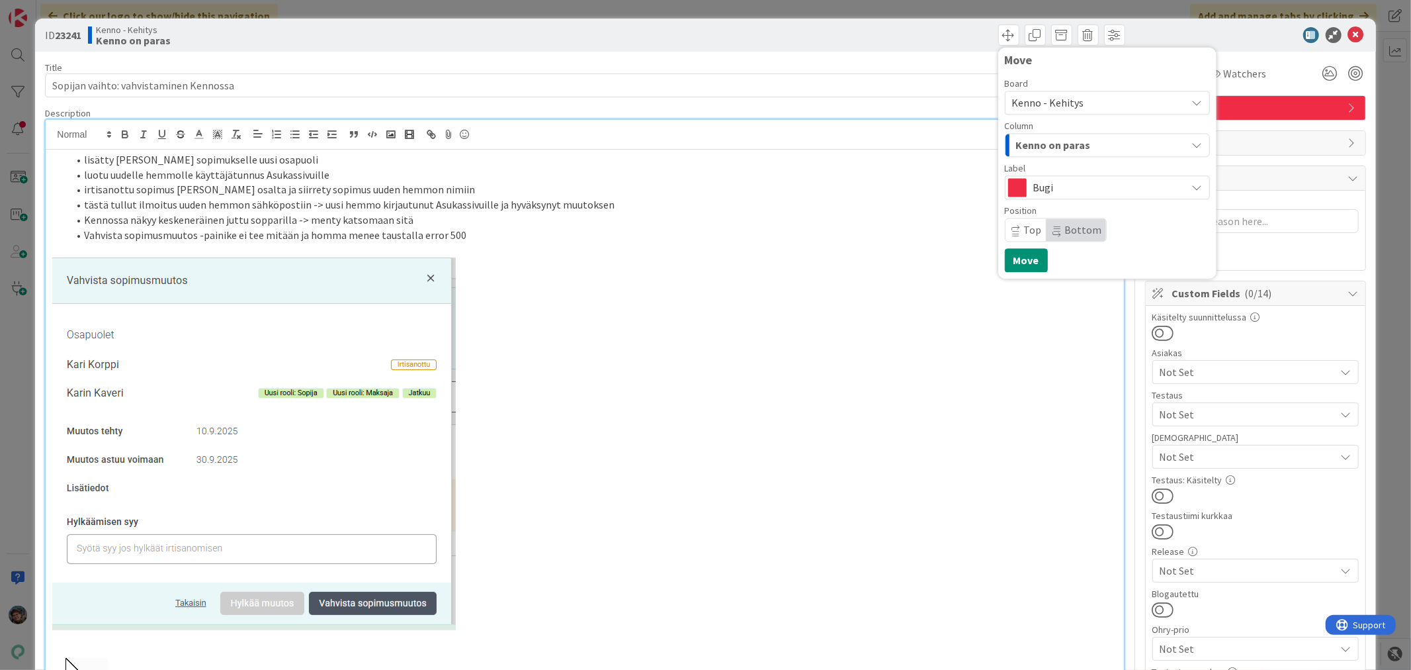
click at [1026, 101] on span "Kenno - Kehitys" at bounding box center [1048, 102] width 72 height 13
click at [1054, 107] on span "Kenno - Kehitys" at bounding box center [1048, 102] width 72 height 13
click at [1057, 138] on span "Kenno on paras" at bounding box center [1053, 144] width 75 height 17
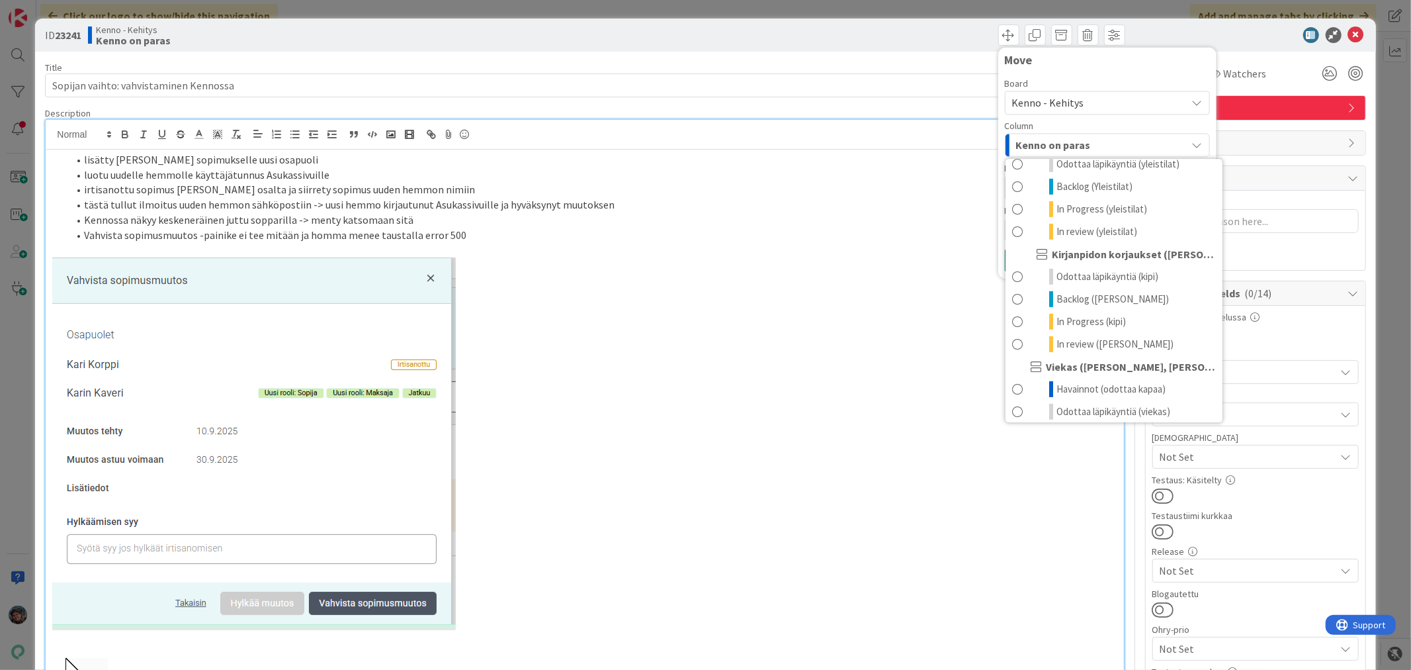
scroll to position [662, 0]
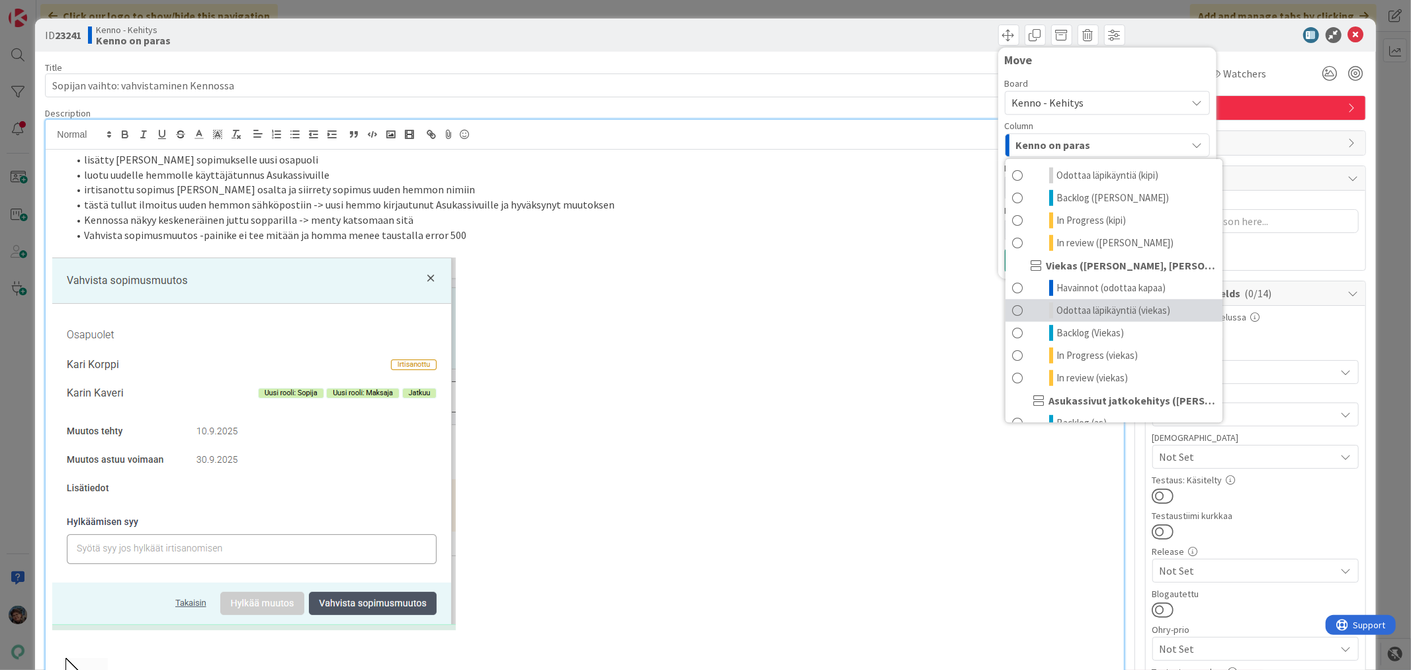
click at [1090, 318] on span "Odottaa läpikäyntiä (viekas)" at bounding box center [1114, 310] width 114 height 16
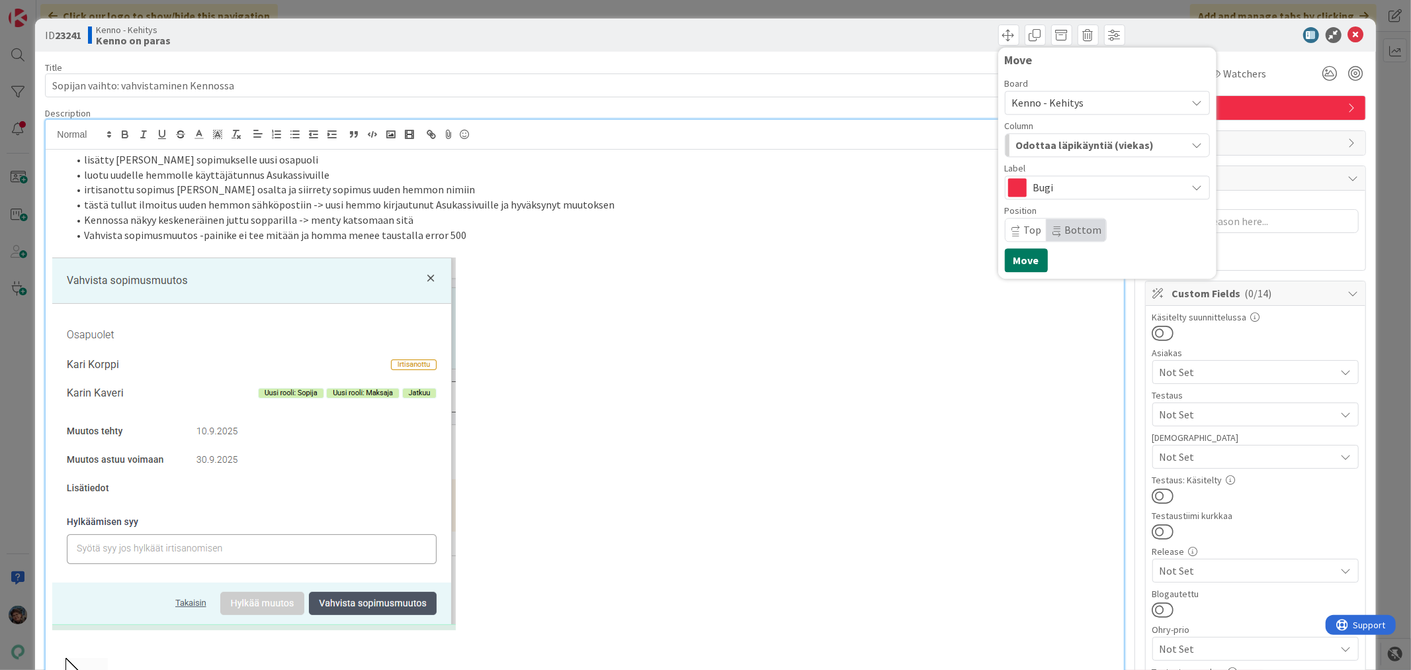
click at [1020, 258] on button "Move" at bounding box center [1026, 260] width 43 height 24
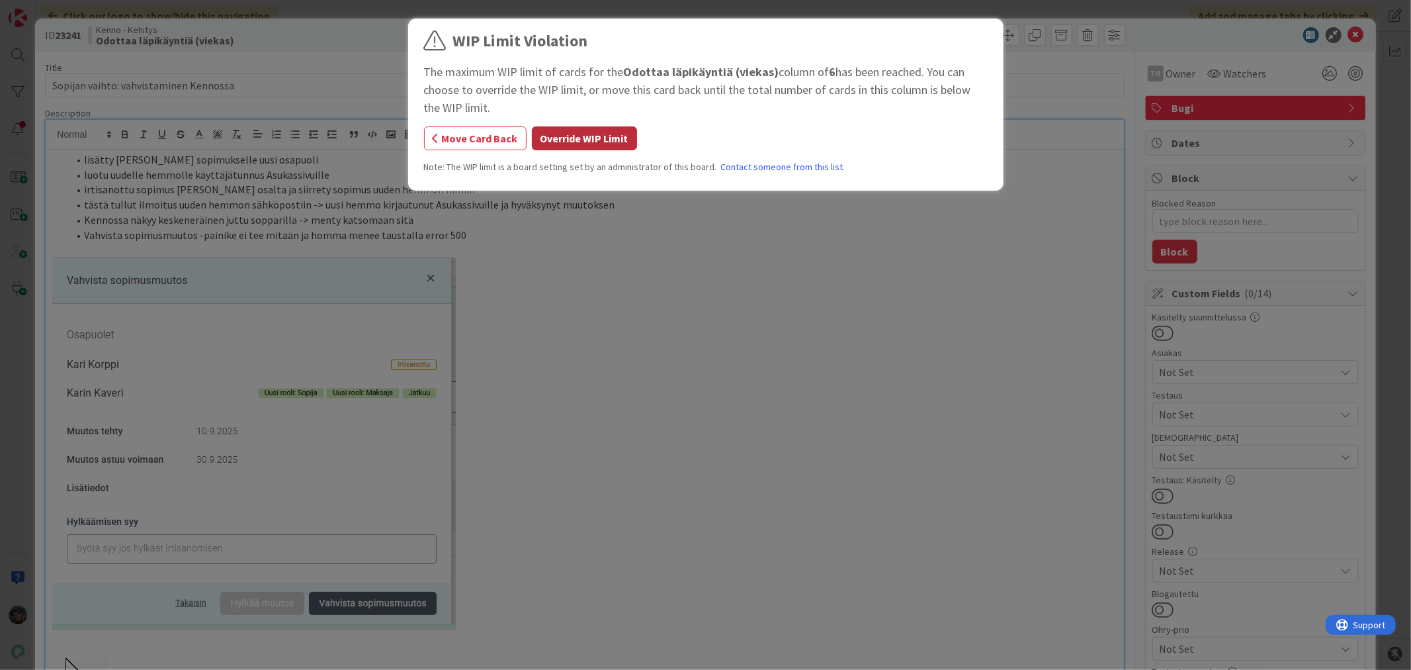
click at [569, 135] on button "Override WIP Limit" at bounding box center [584, 138] width 105 height 24
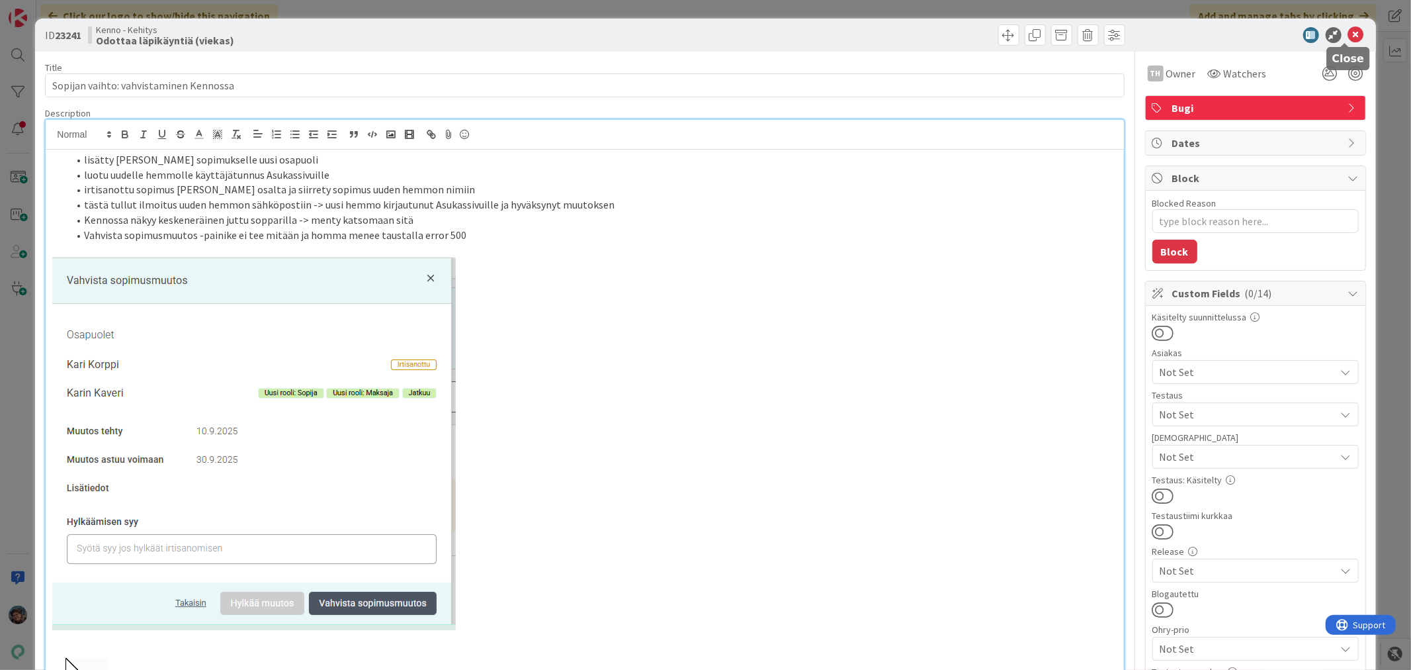
click at [1348, 32] on icon at bounding box center [1356, 35] width 16 height 16
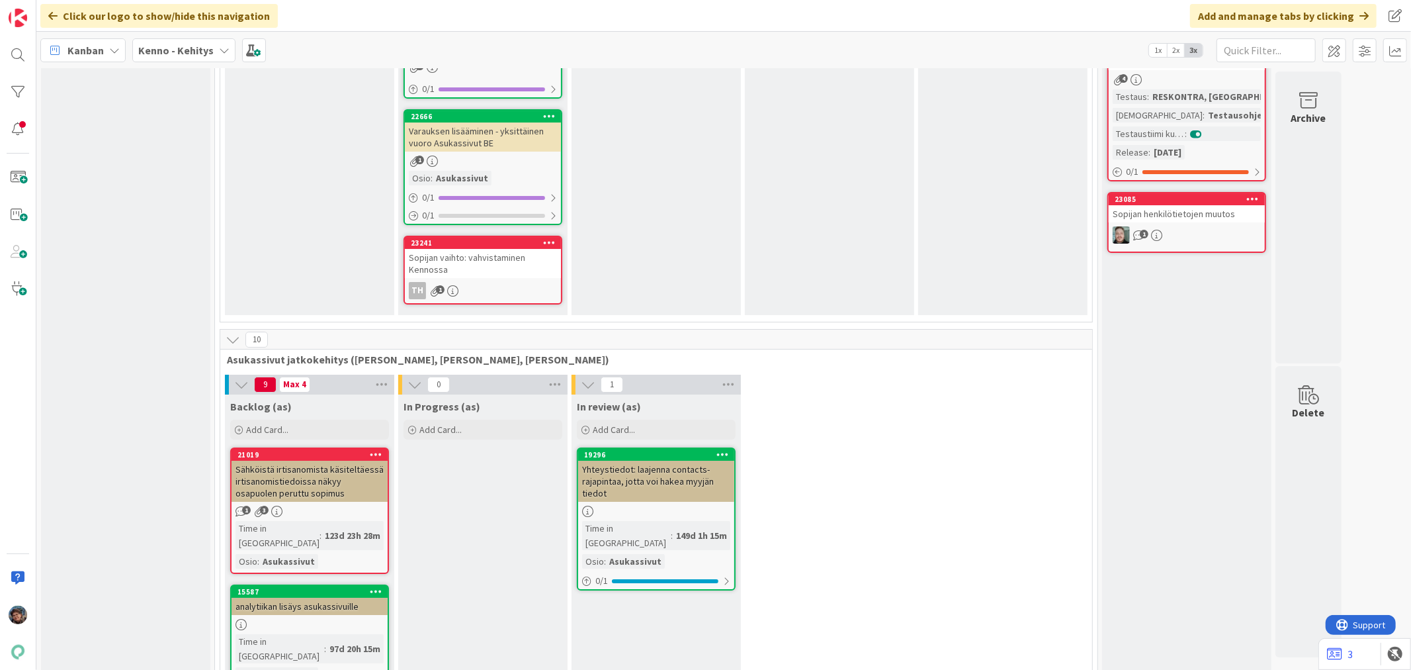
scroll to position [3822, 0]
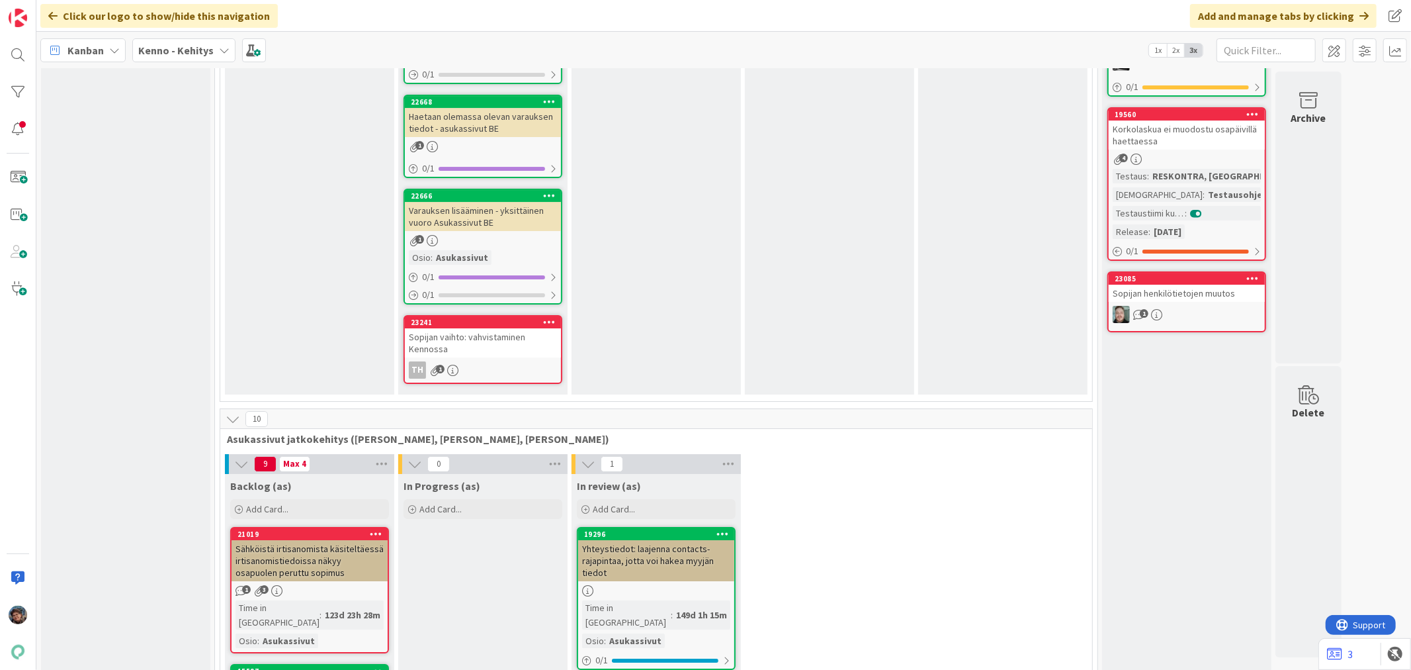
click at [518, 328] on div "Sopijan vaihto: vahvistaminen Kennossa" at bounding box center [483, 342] width 156 height 29
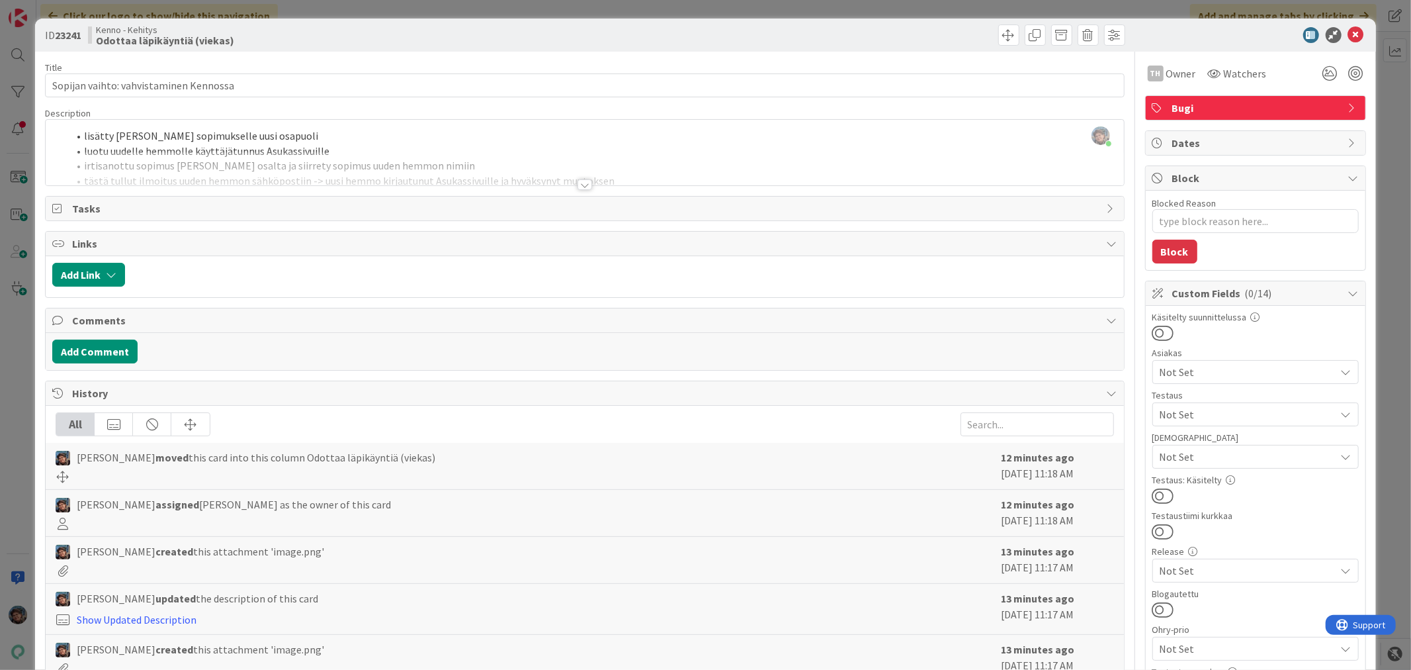
type textarea "x"
click at [1348, 28] on icon at bounding box center [1356, 35] width 16 height 16
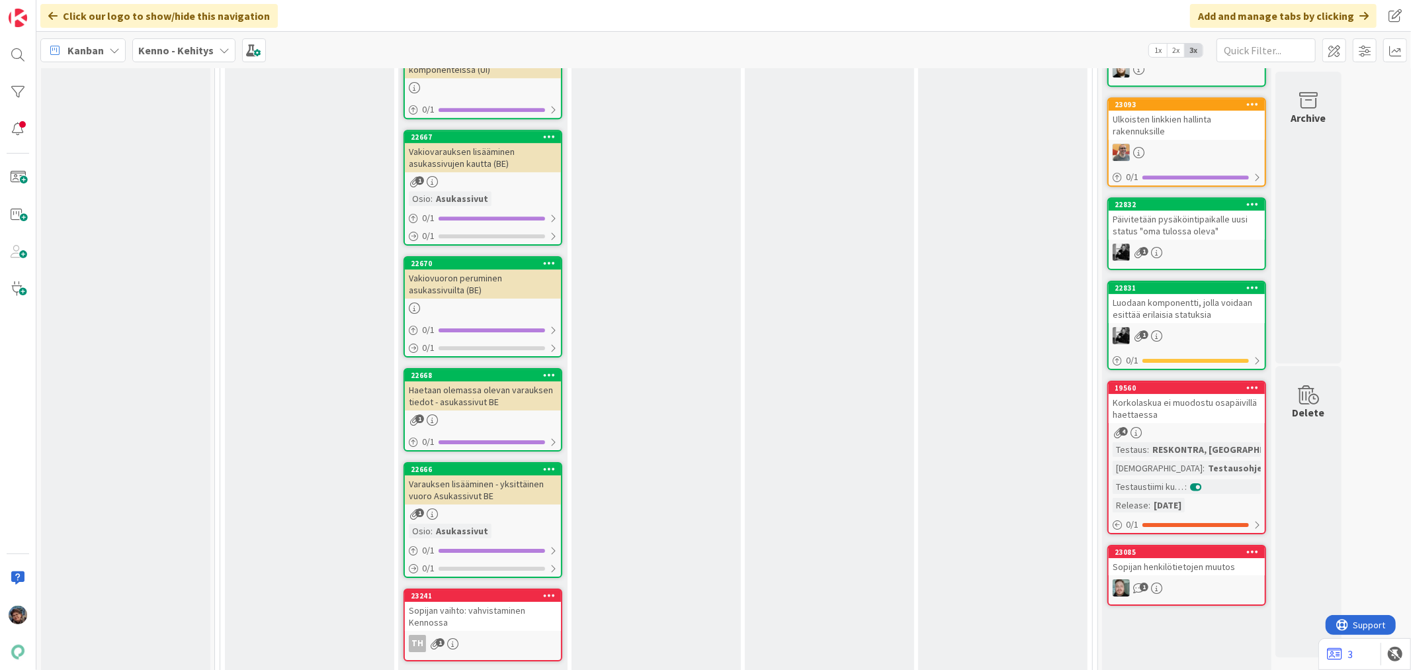
scroll to position [3528, 0]
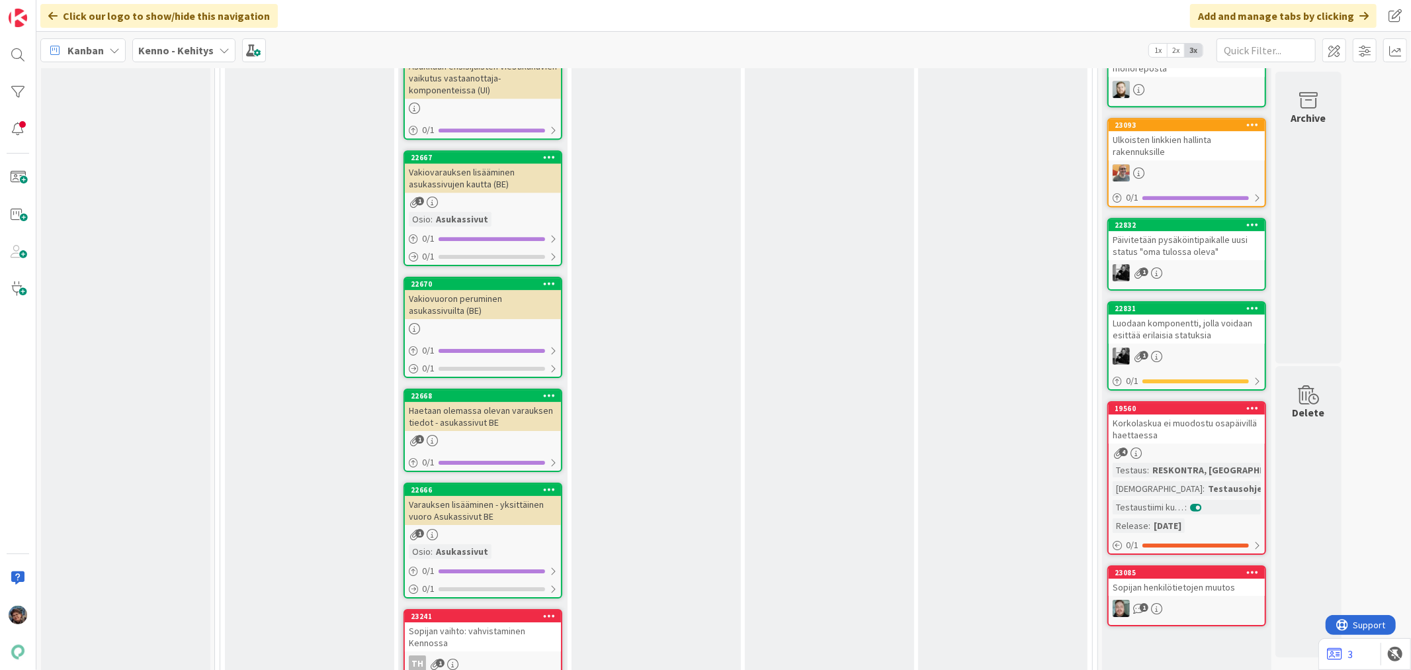
click at [175, 38] on div "Kenno - Kehitys" at bounding box center [183, 50] width 103 height 24
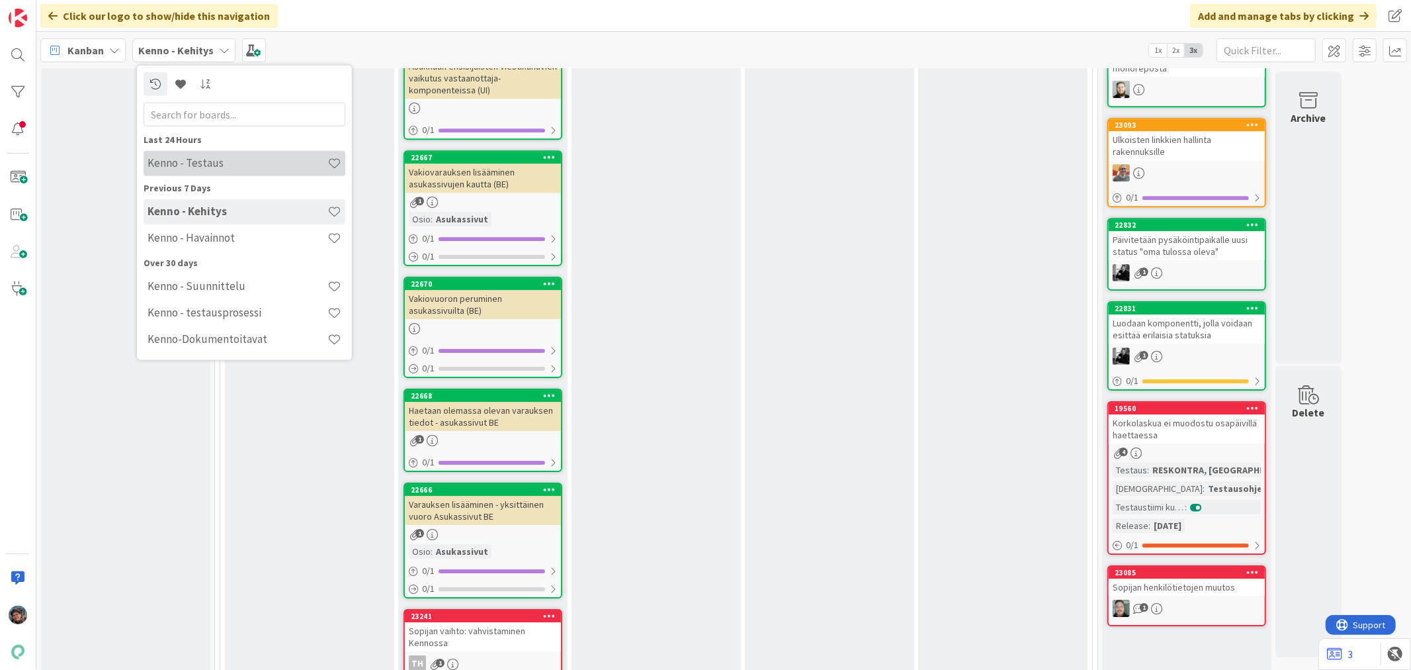
click at [191, 168] on h4 "Kenno - Testaus" at bounding box center [238, 162] width 180 height 13
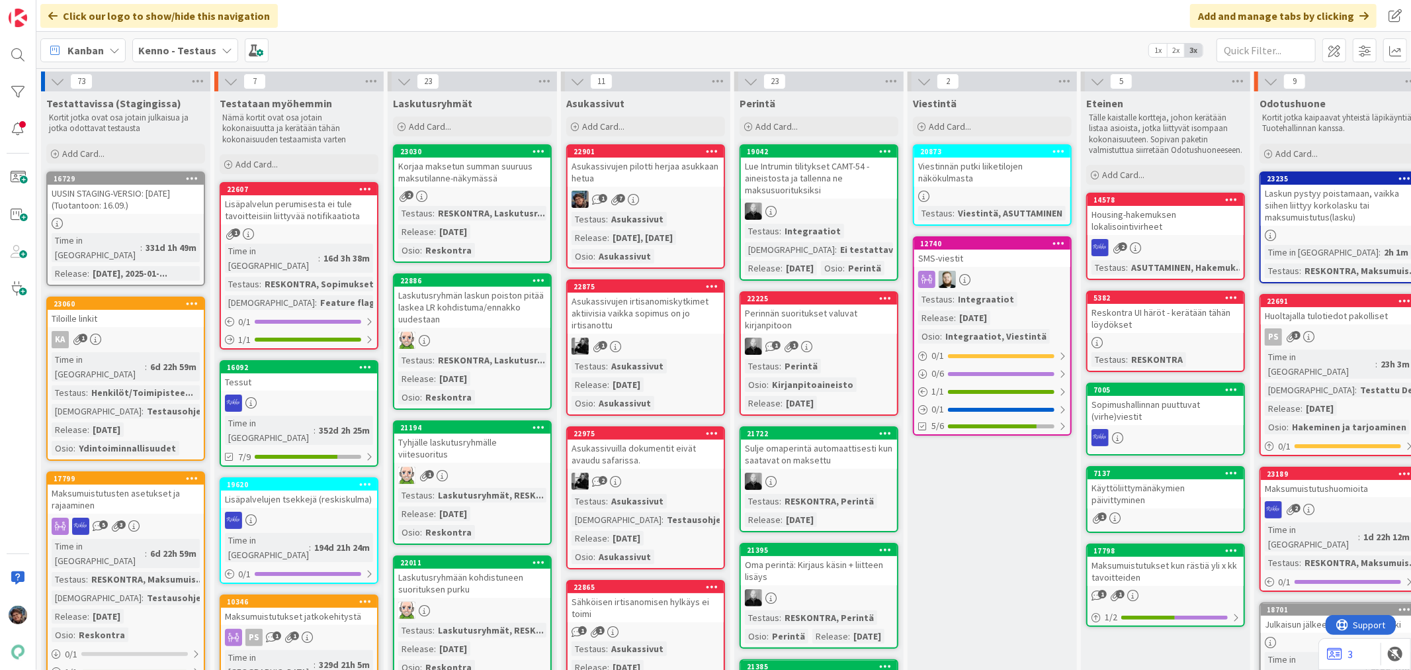
click at [170, 55] on b "Kenno - Testaus" at bounding box center [177, 50] width 78 height 13
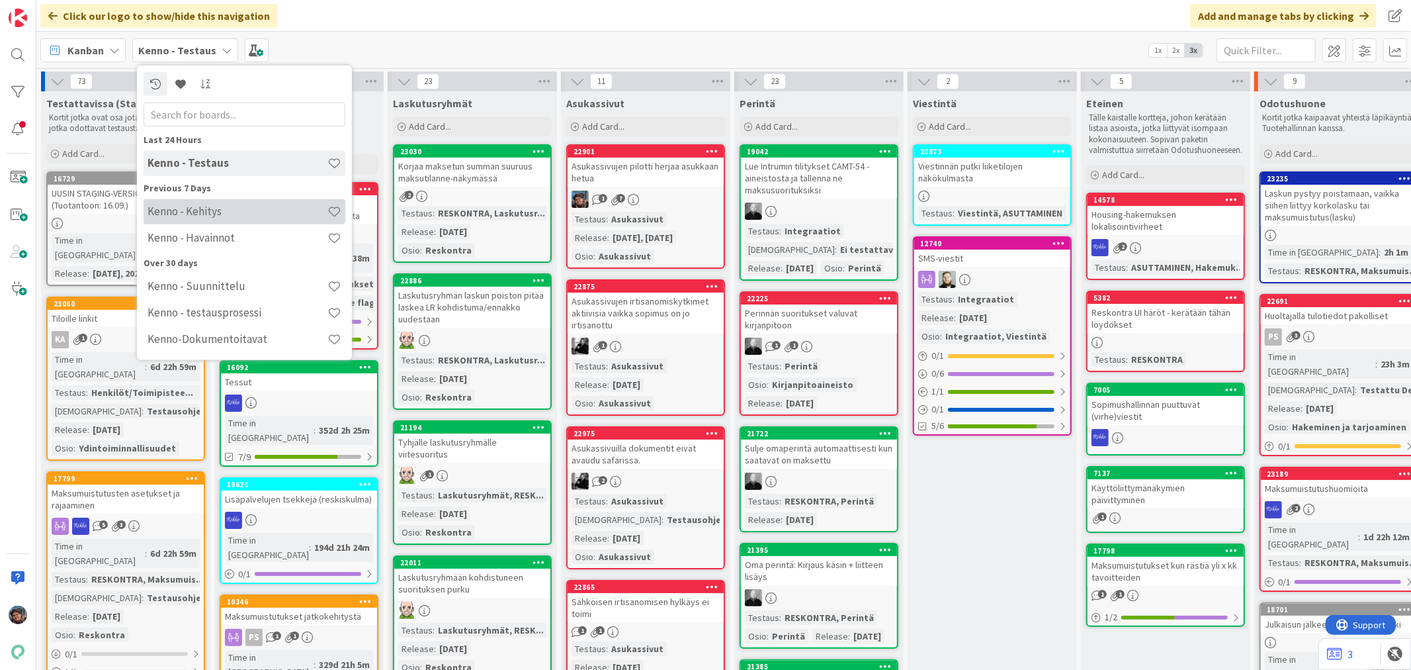
click at [226, 214] on h4 "Kenno - Kehitys" at bounding box center [238, 210] width 180 height 13
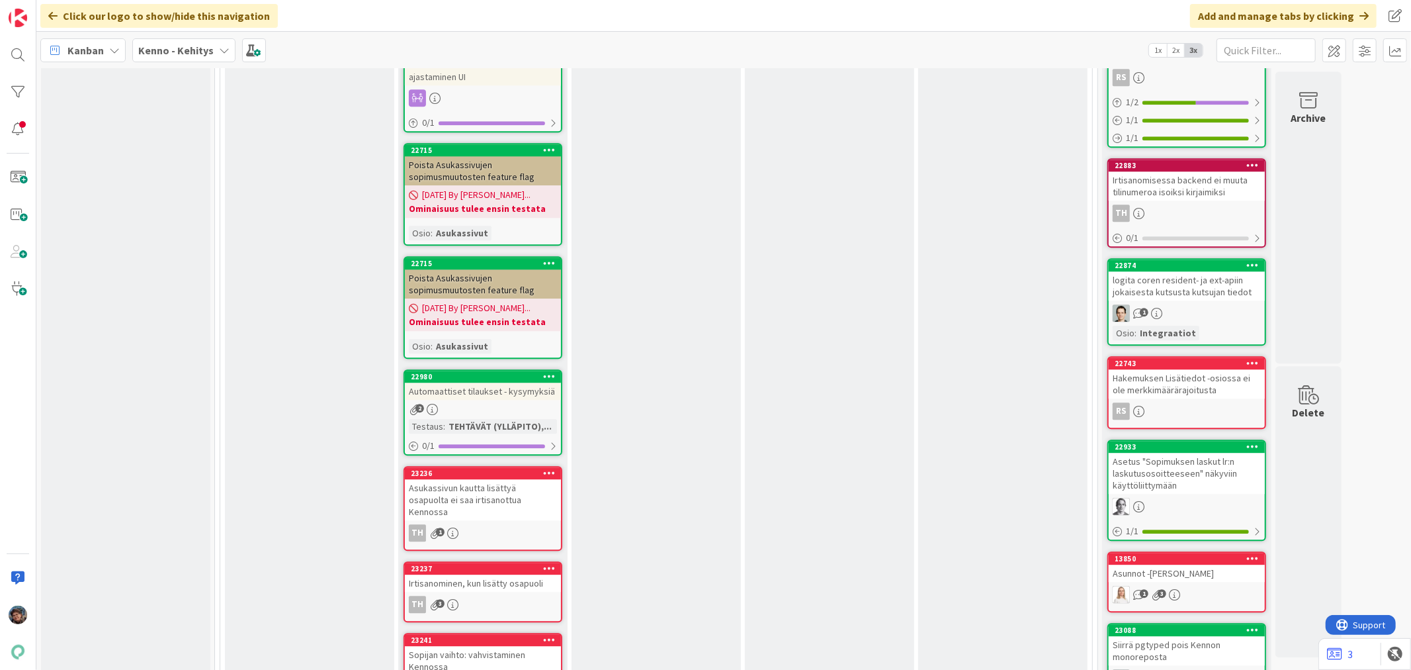
scroll to position [3014, 0]
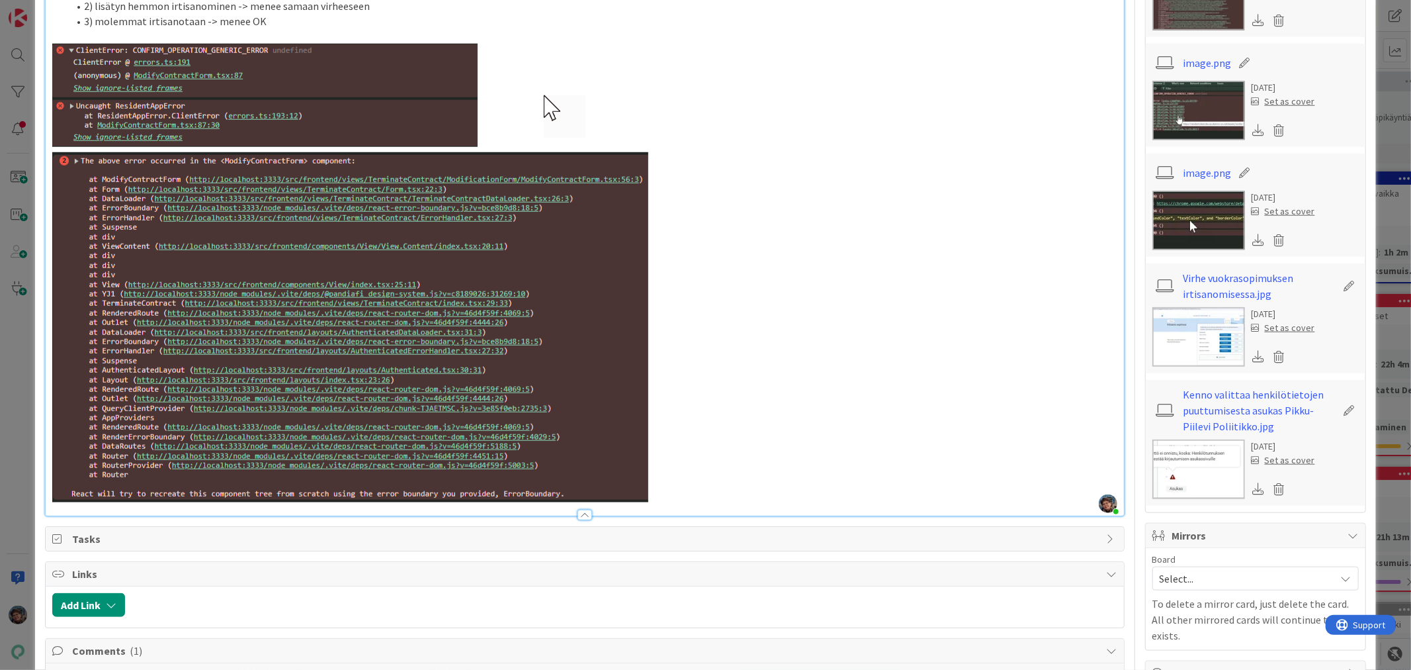
scroll to position [1029, 0]
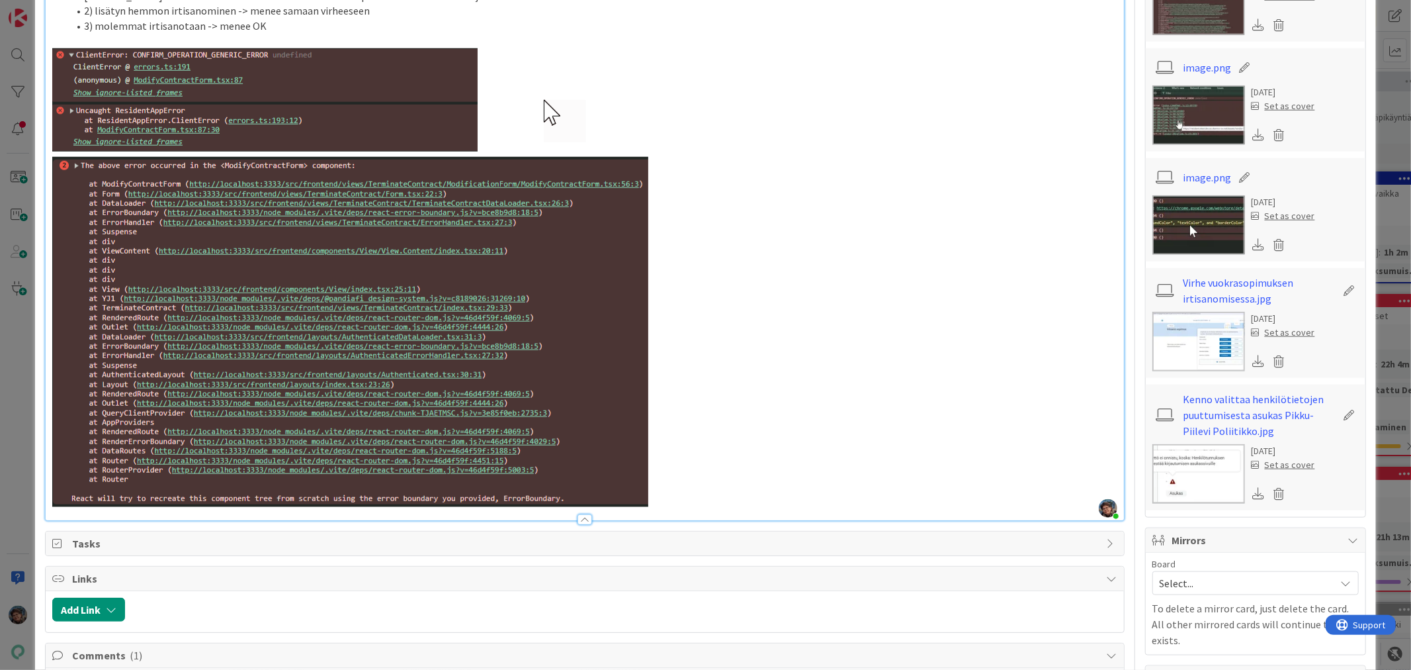
click at [683, 484] on p at bounding box center [584, 277] width 1065 height 458
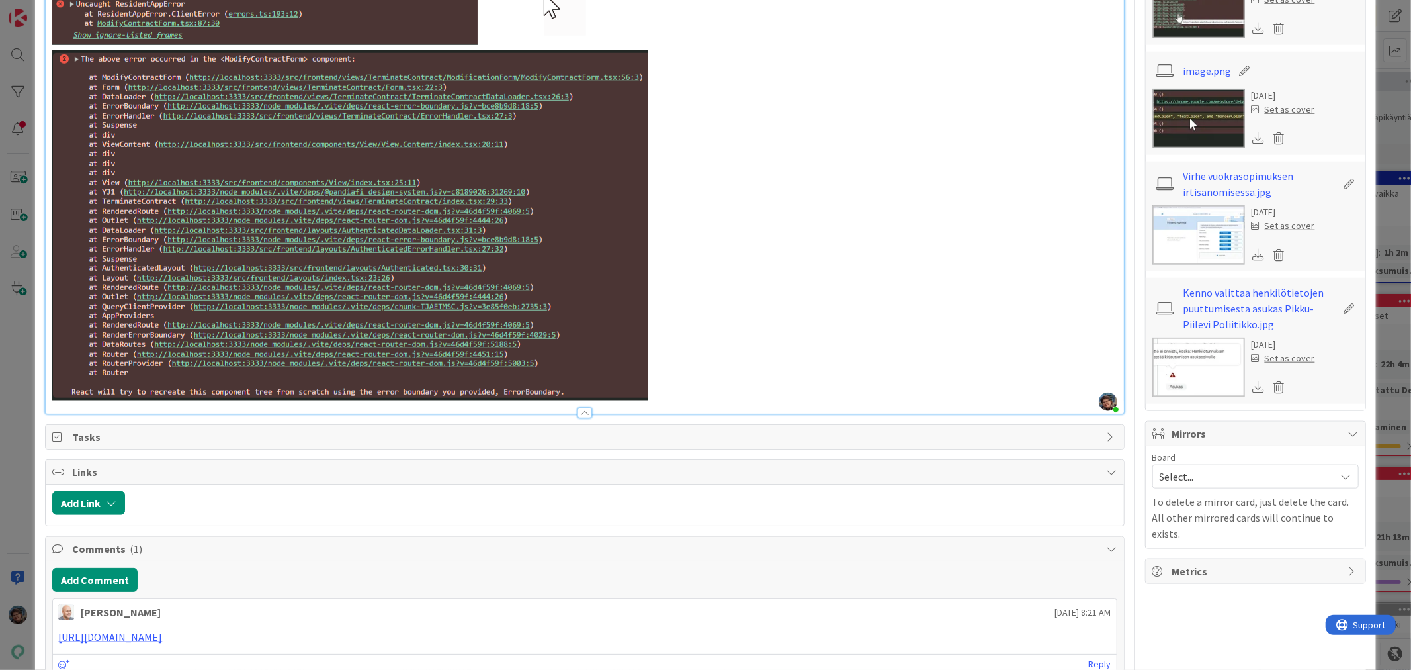
scroll to position [1176, 0]
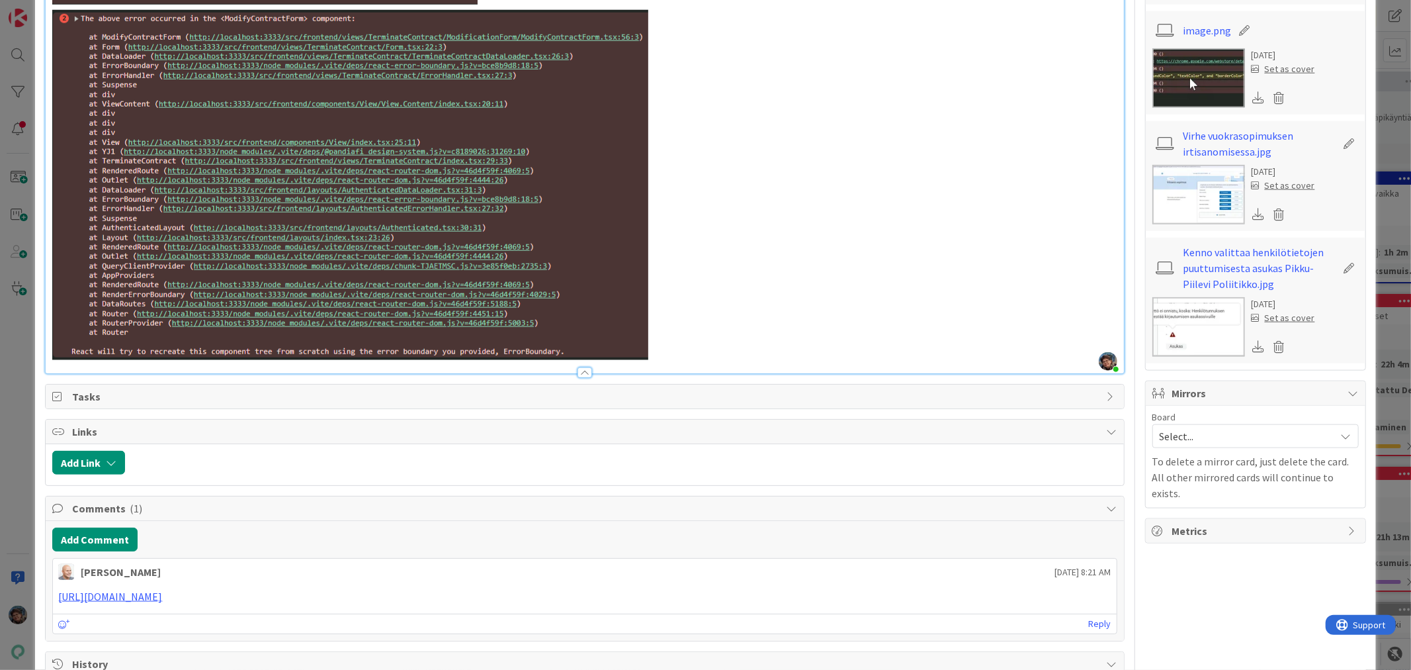
click at [696, 359] on div at bounding box center [585, 366] width 1078 height 14
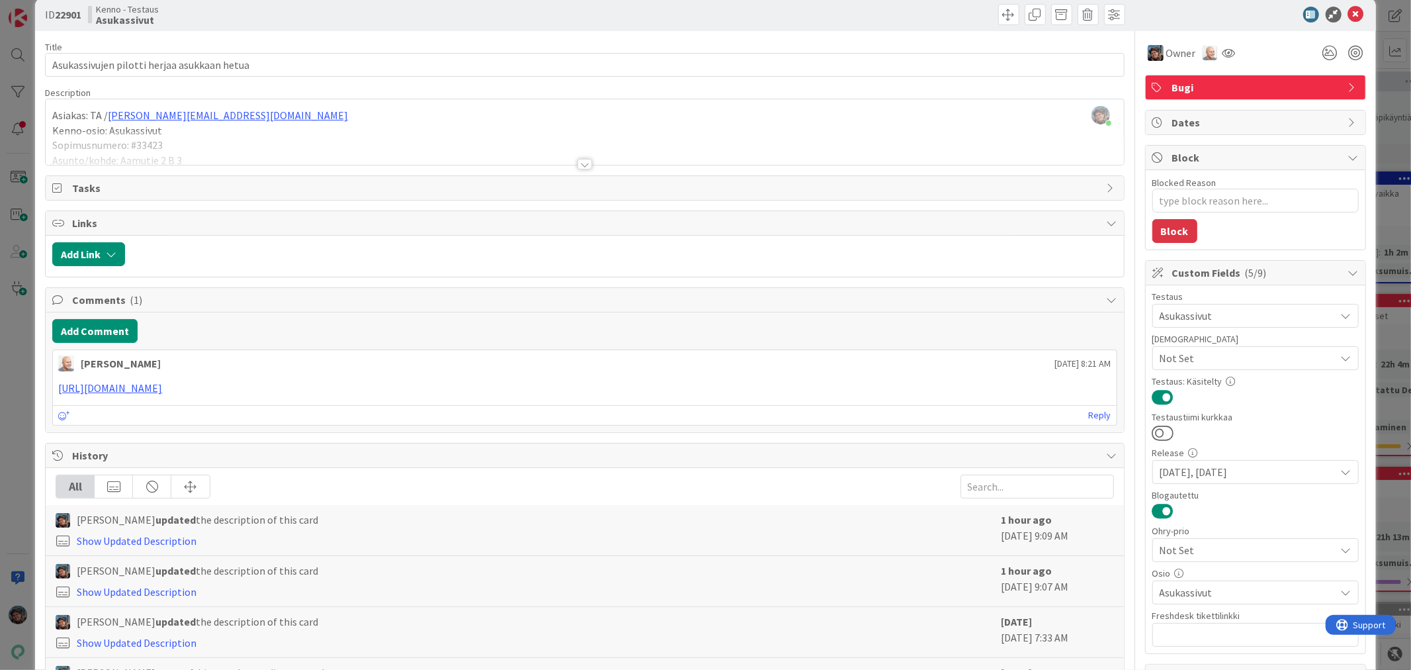
scroll to position [0, 0]
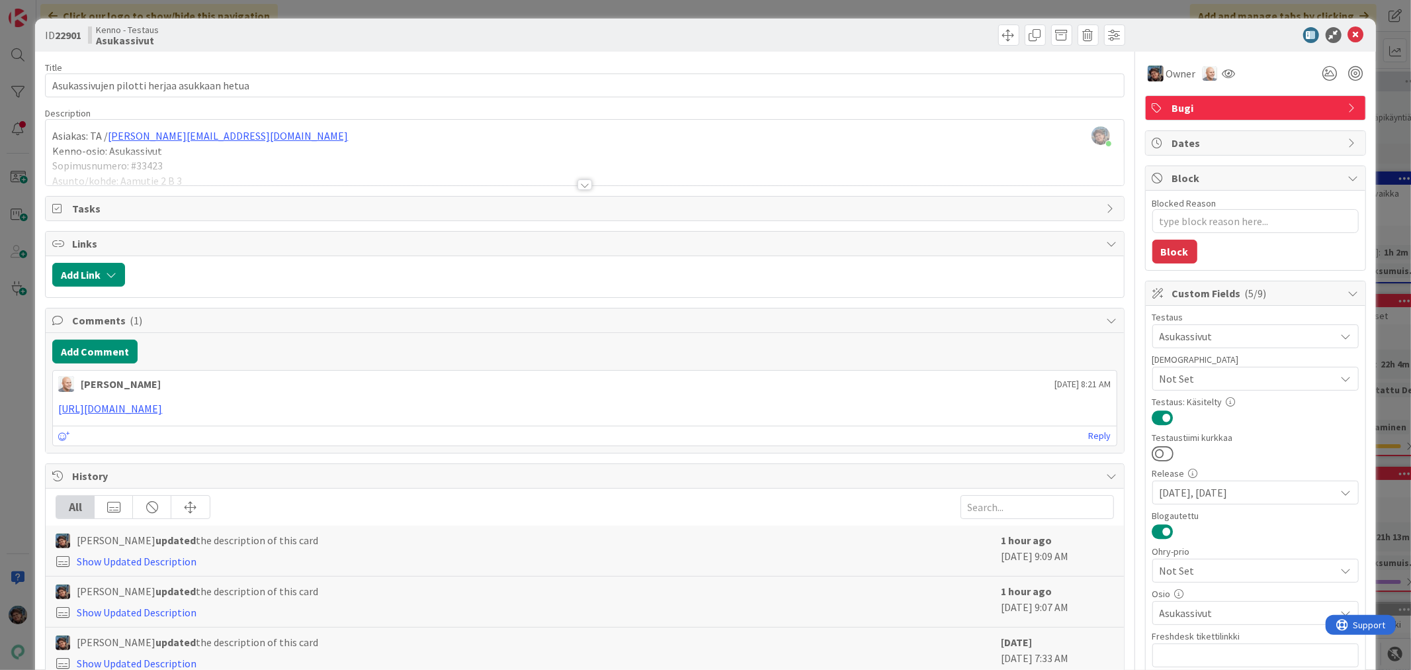
click at [580, 184] on div at bounding box center [585, 184] width 15 height 11
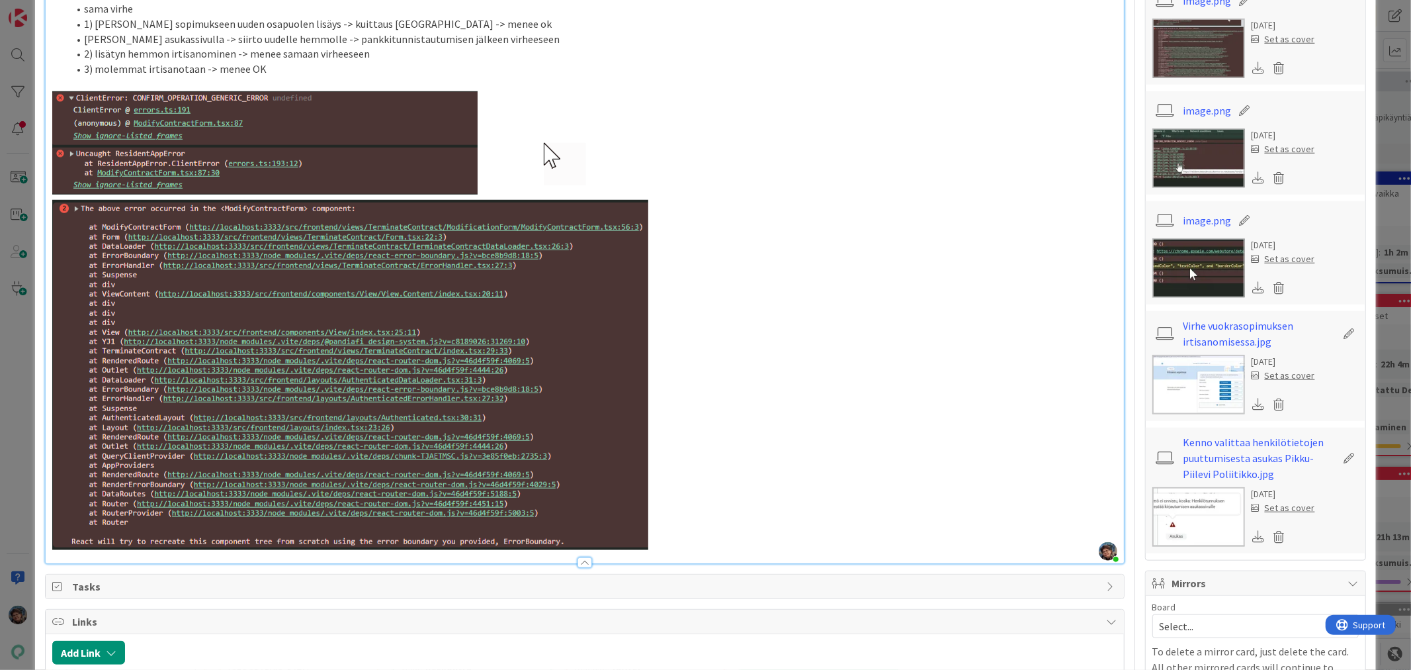
scroll to position [1029, 0]
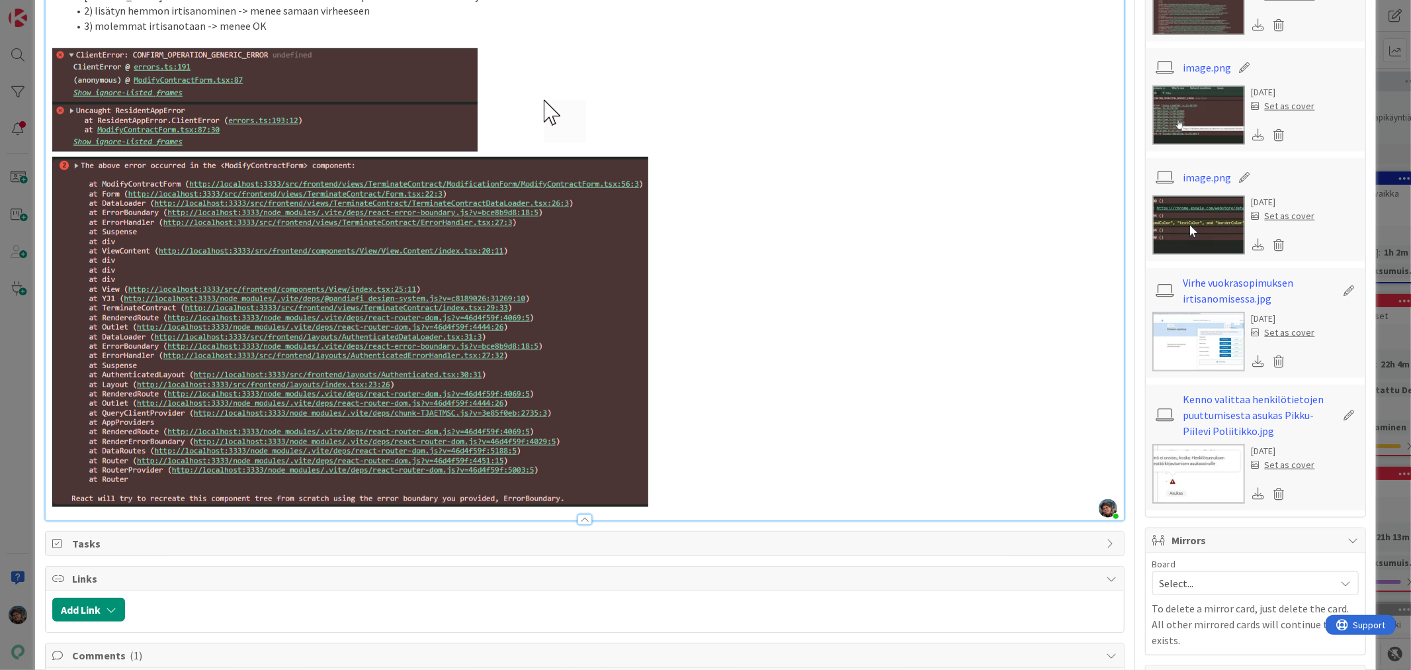
click at [672, 487] on p at bounding box center [584, 277] width 1065 height 458
click at [620, 446] on img at bounding box center [350, 277] width 596 height 458
click at [832, 422] on p at bounding box center [584, 277] width 1065 height 458
type textarea "x"
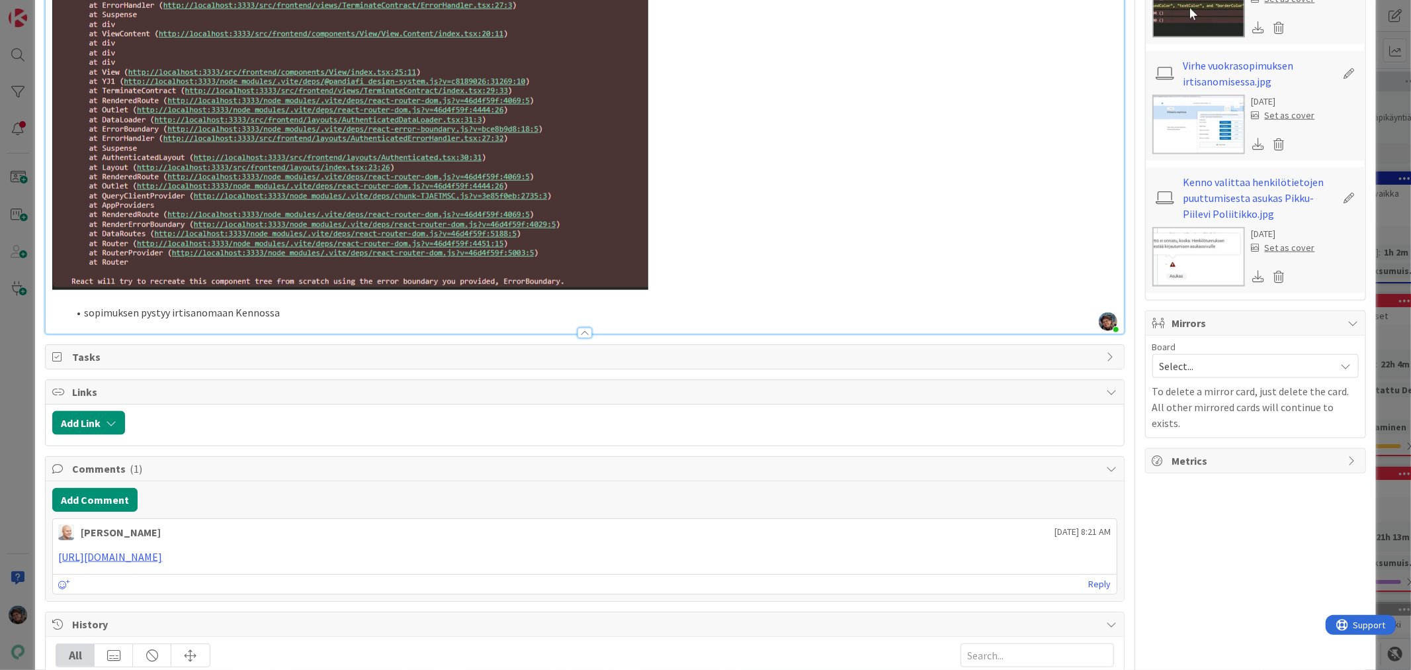
scroll to position [1249, 0]
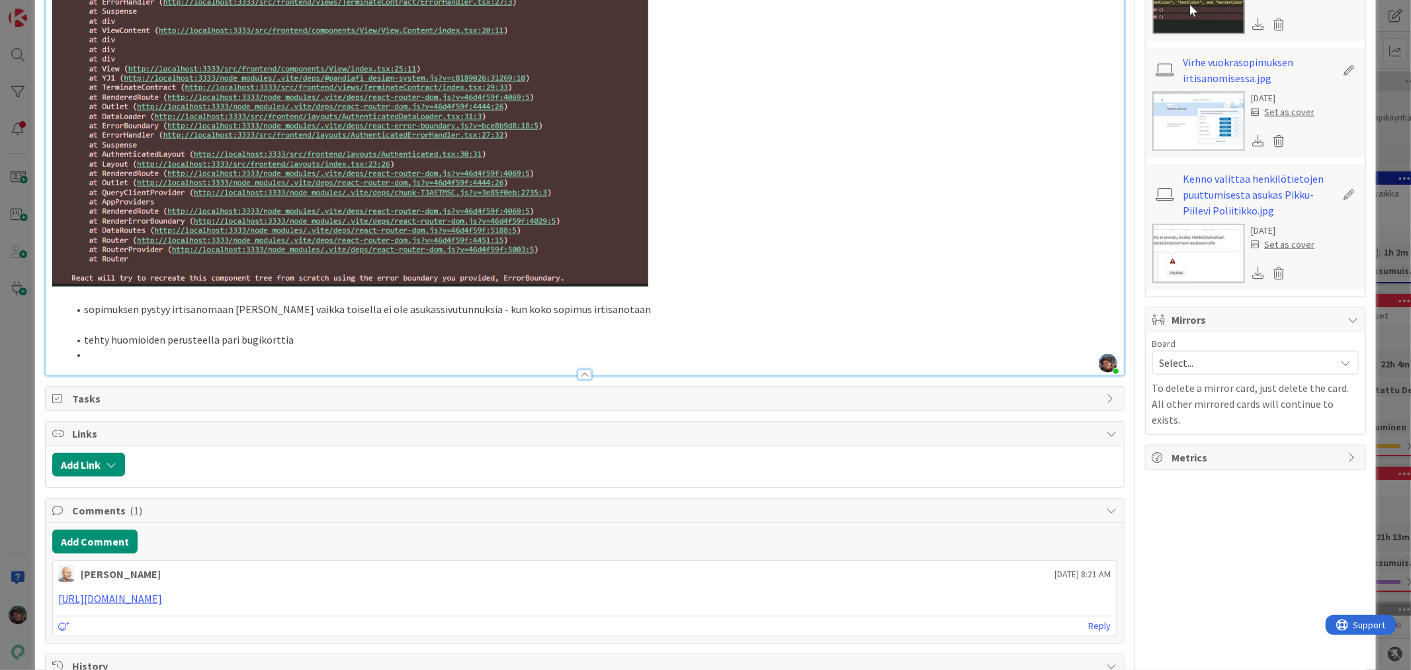
click at [95, 347] on li at bounding box center [592, 354] width 1049 height 15
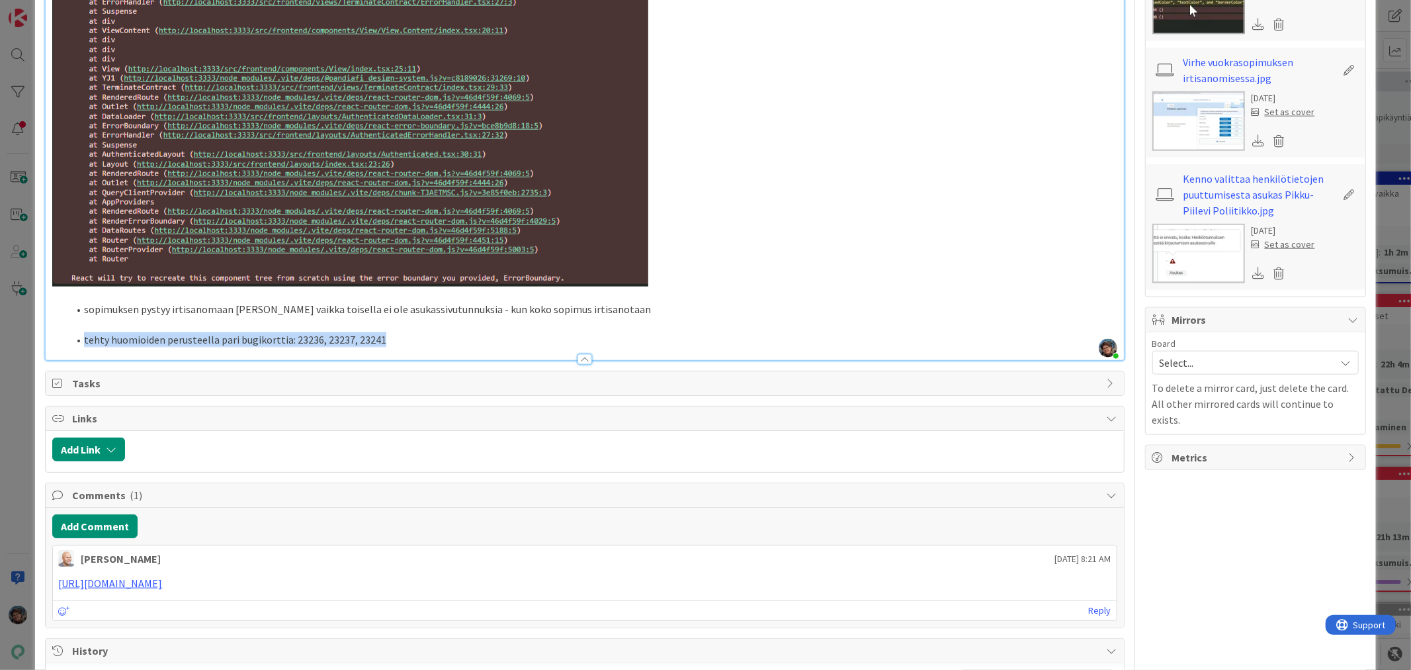
drag, startPoint x: 84, startPoint y: 324, endPoint x: 388, endPoint y: 338, distance: 304.0
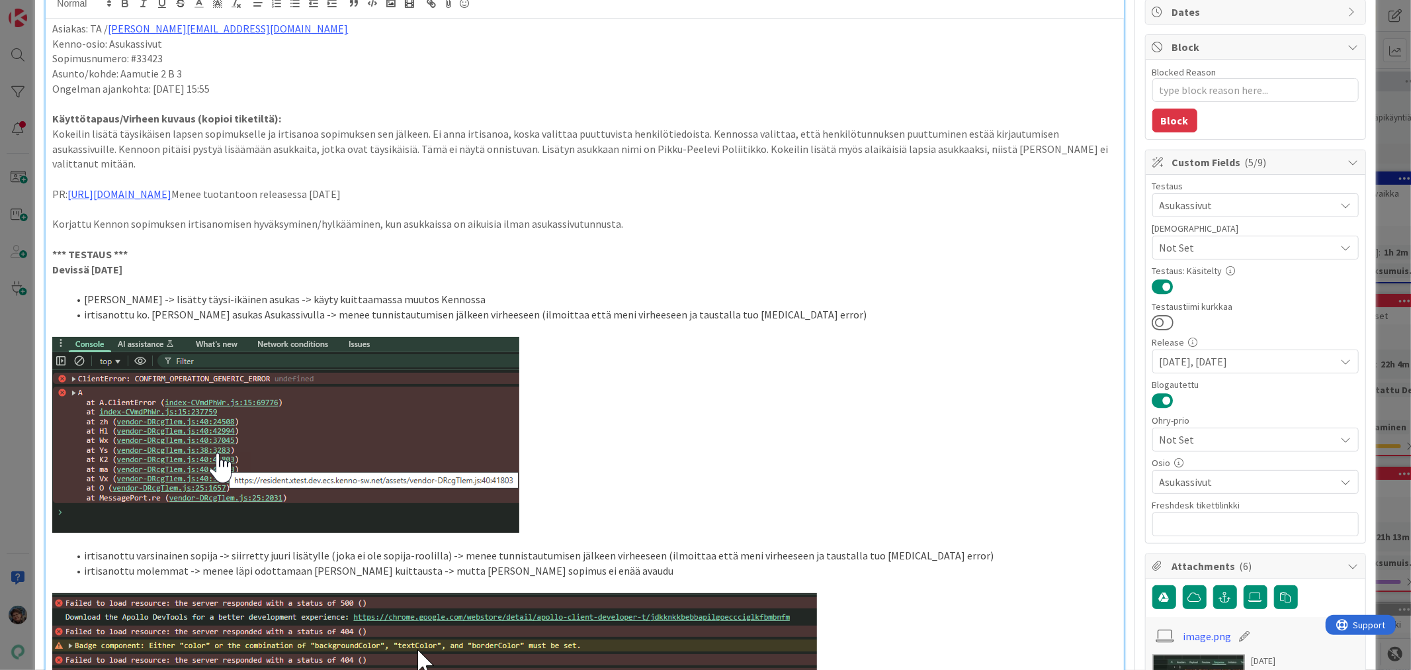
scroll to position [0, 0]
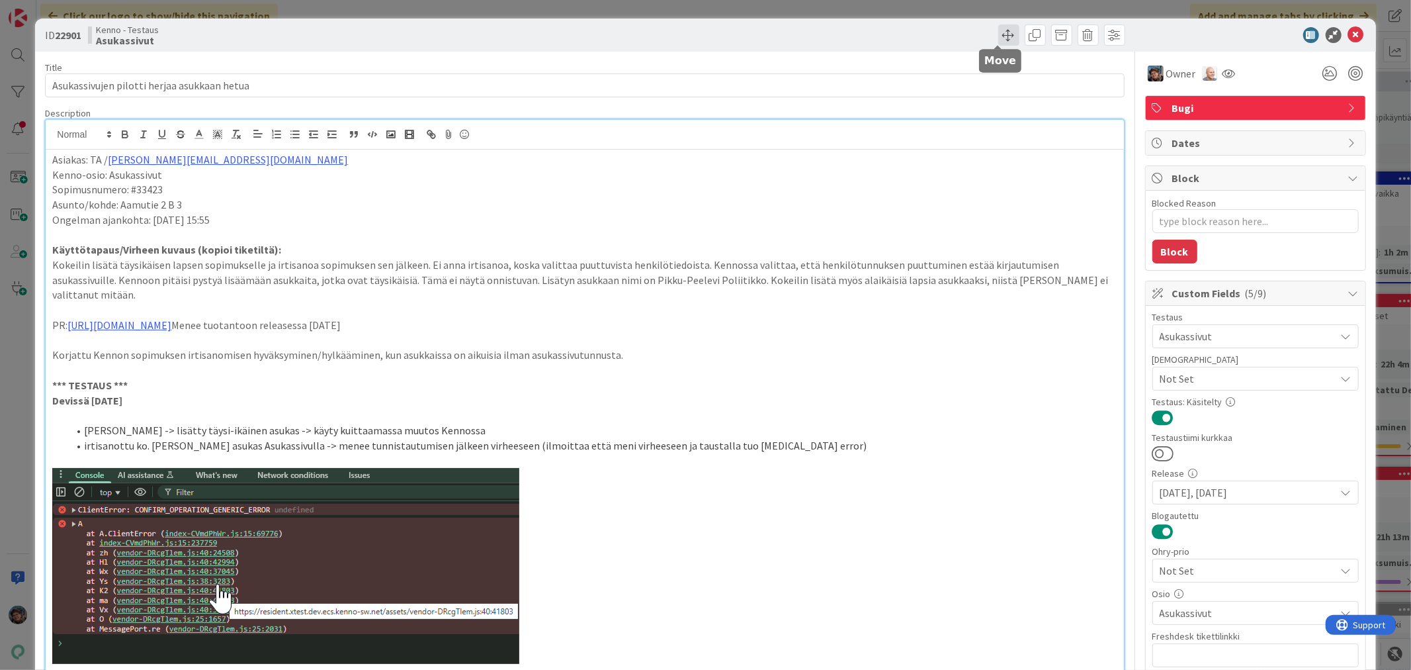
click at [998, 35] on span at bounding box center [1008, 34] width 21 height 21
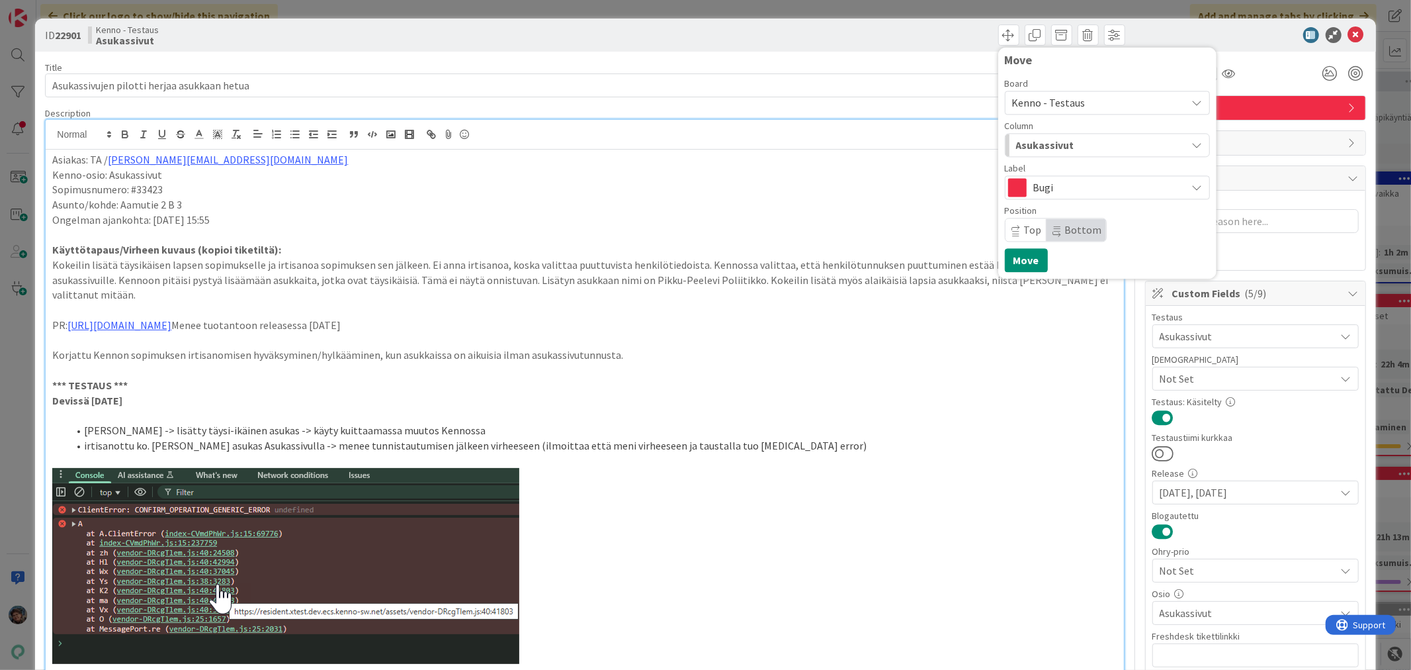
click at [1046, 141] on span "Asukassivut" at bounding box center [1045, 144] width 58 height 17
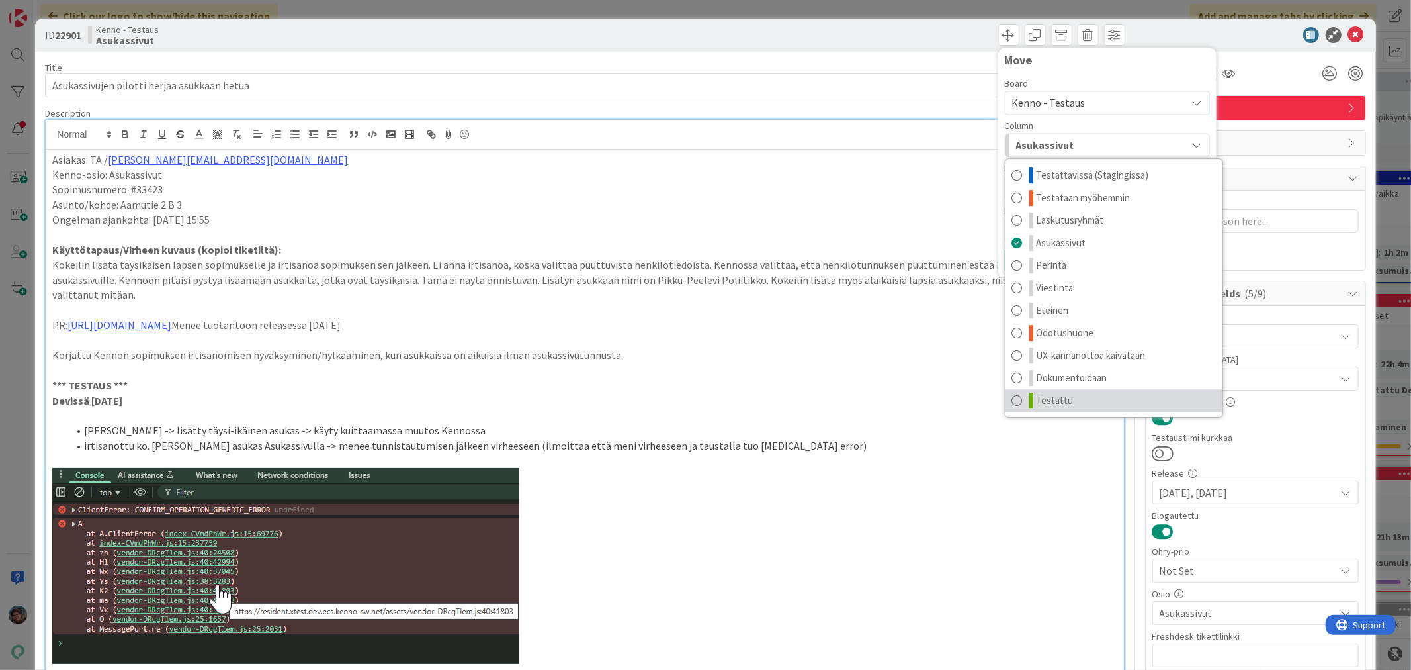
click at [1043, 398] on span "Testattu" at bounding box center [1055, 400] width 37 height 16
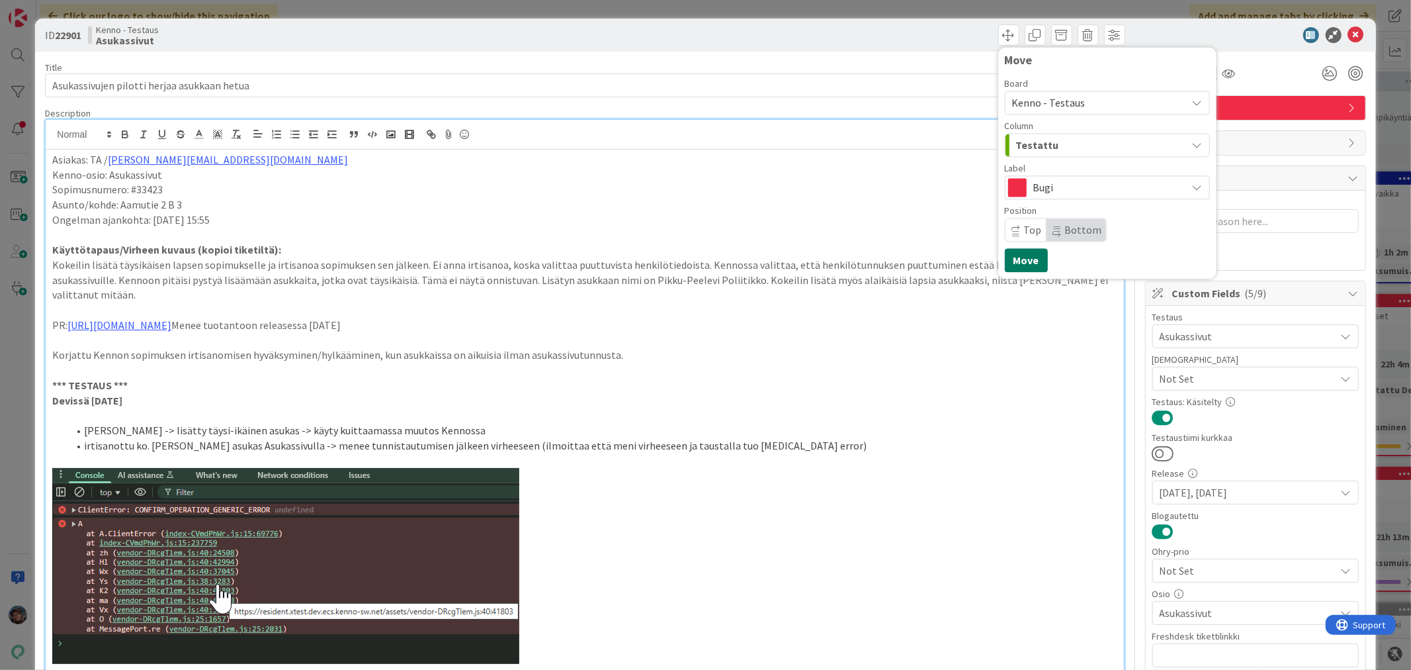
click at [1020, 254] on button "Move" at bounding box center [1026, 260] width 43 height 24
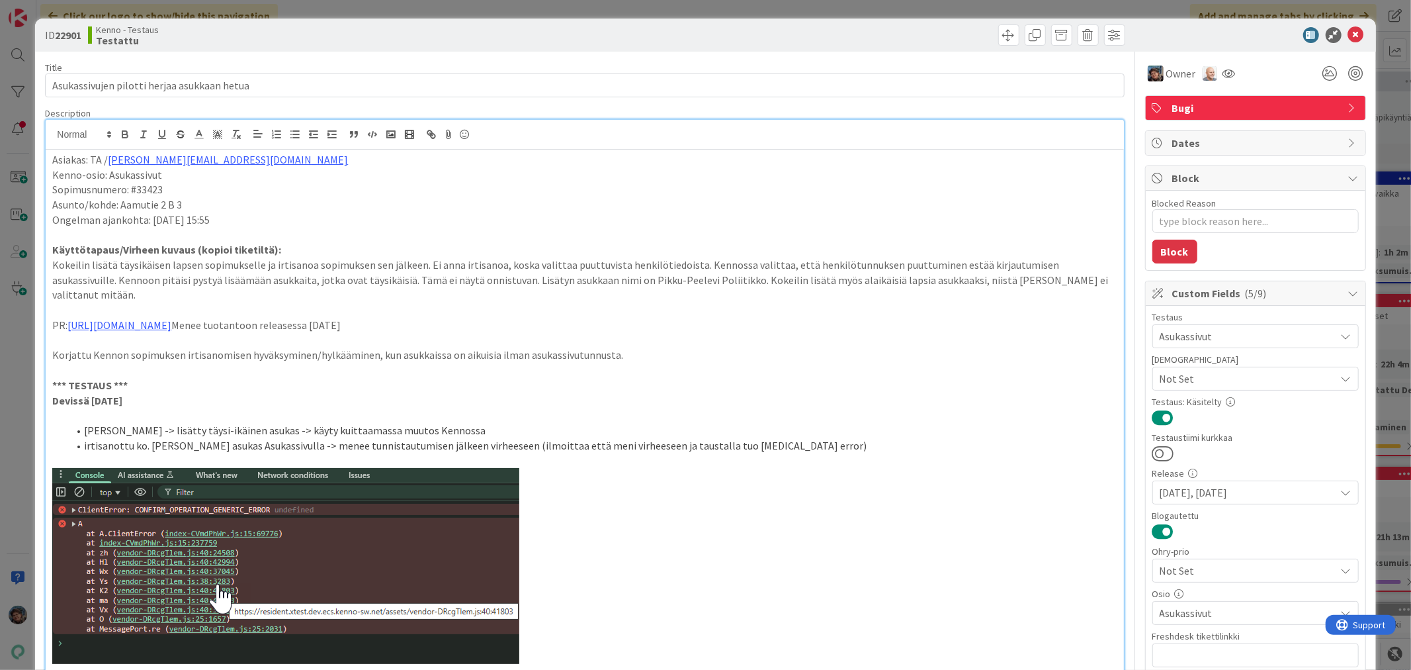
type textarea "x"
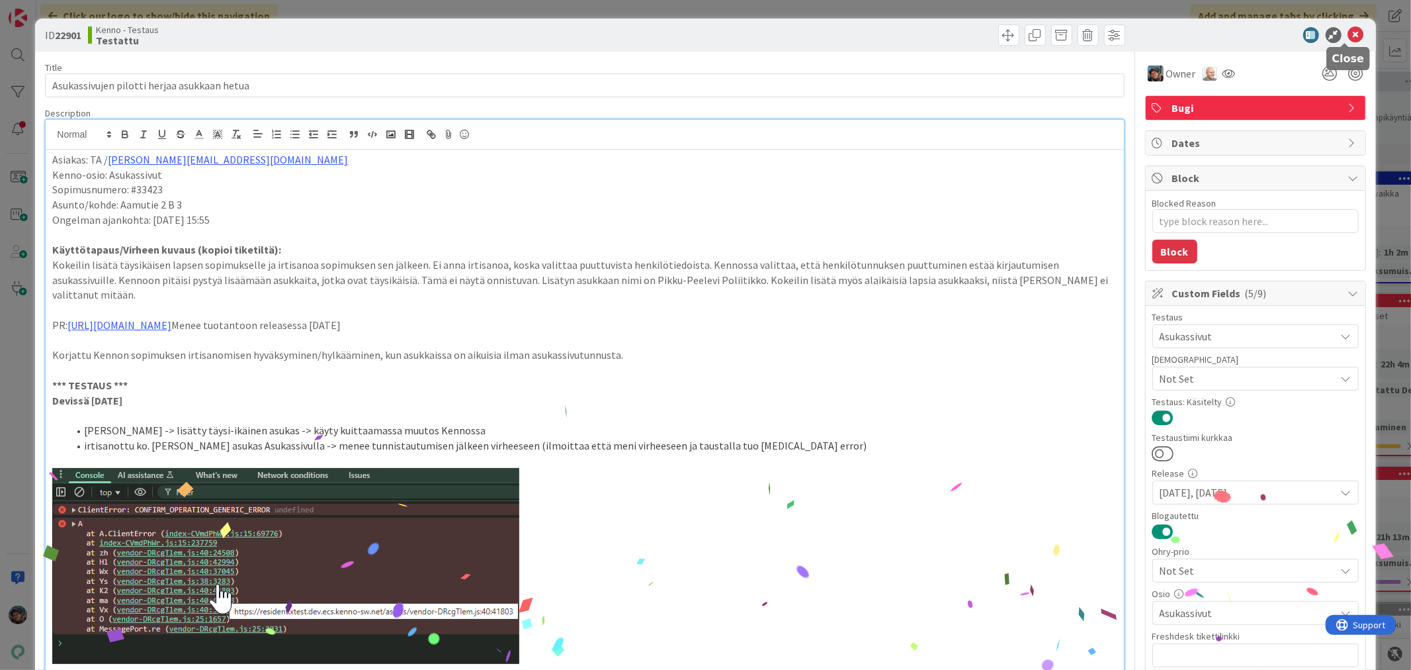
click at [1348, 34] on icon at bounding box center [1356, 35] width 16 height 16
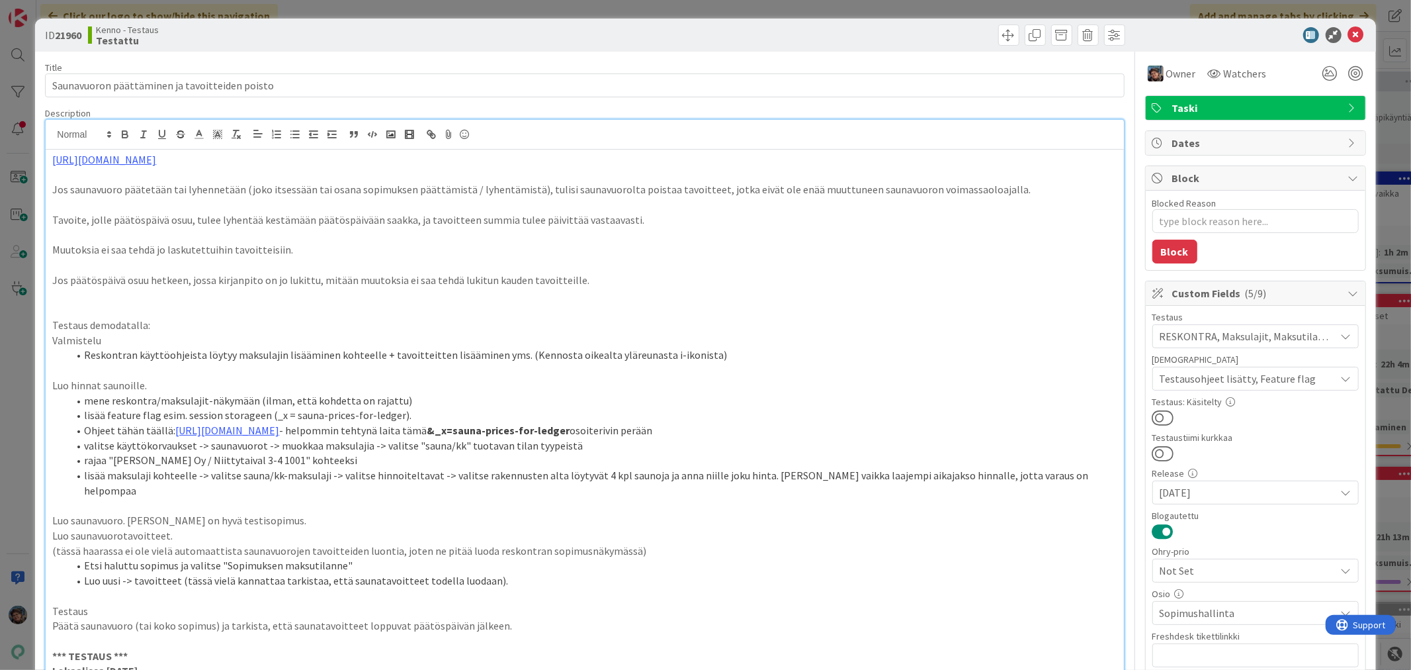
scroll to position [662, 0]
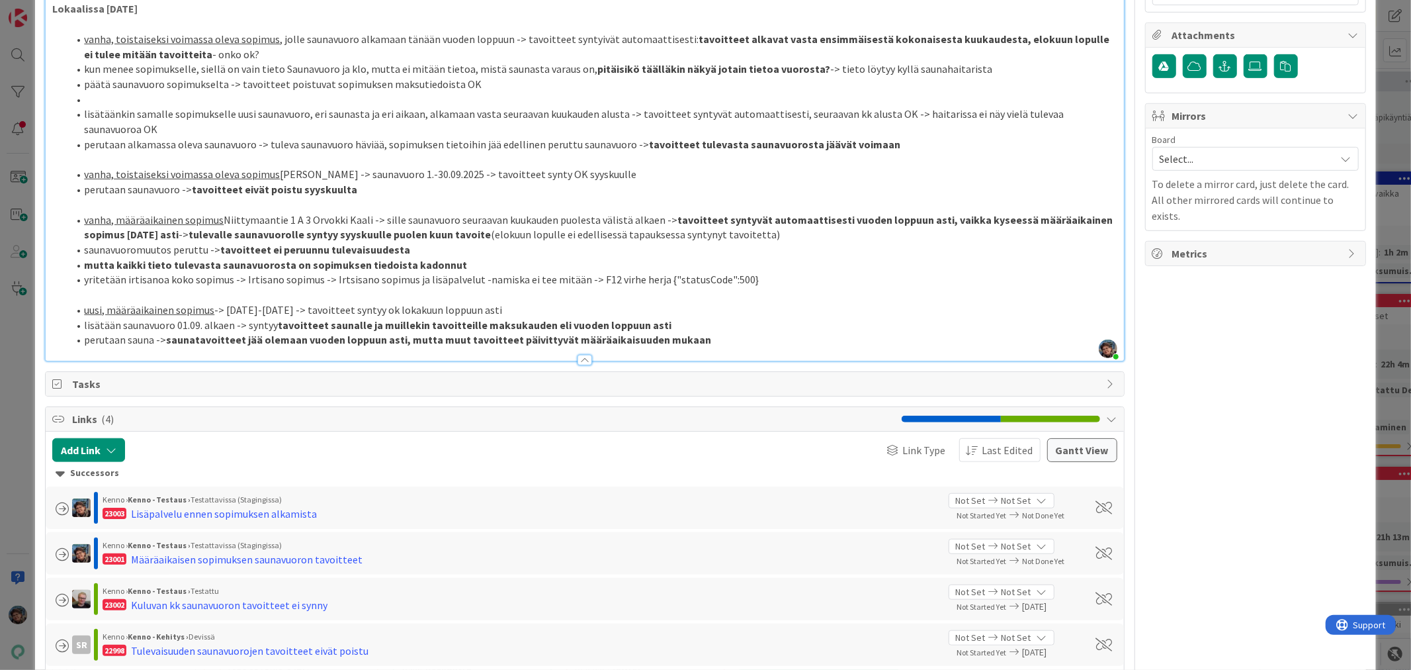
type textarea "x"
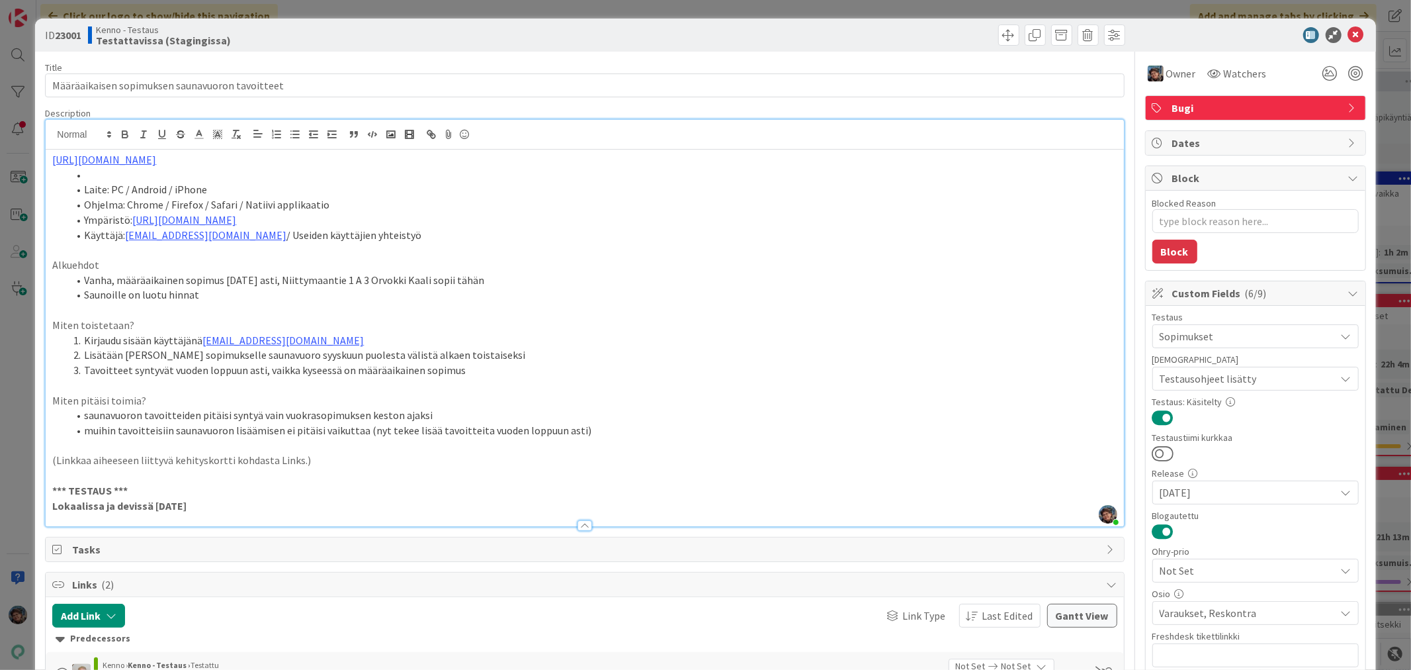
scroll to position [1415, 0]
type textarea "x"
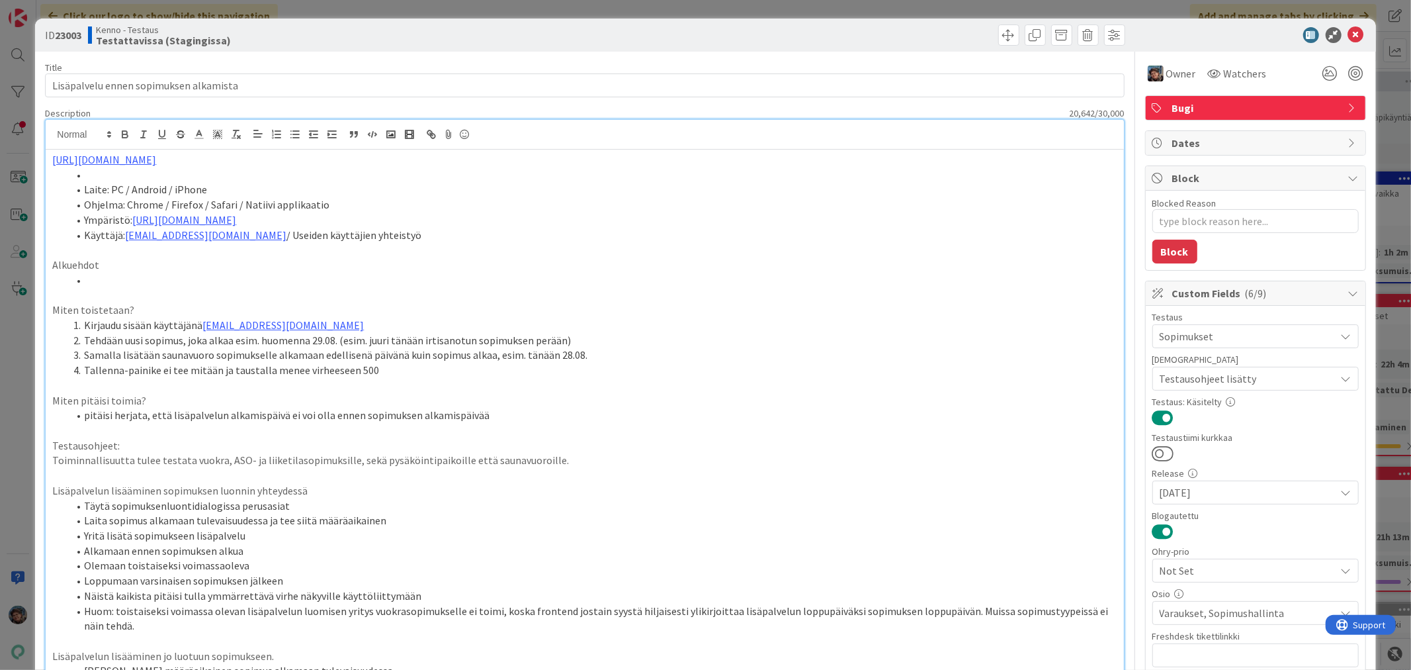
scroll to position [2158, 0]
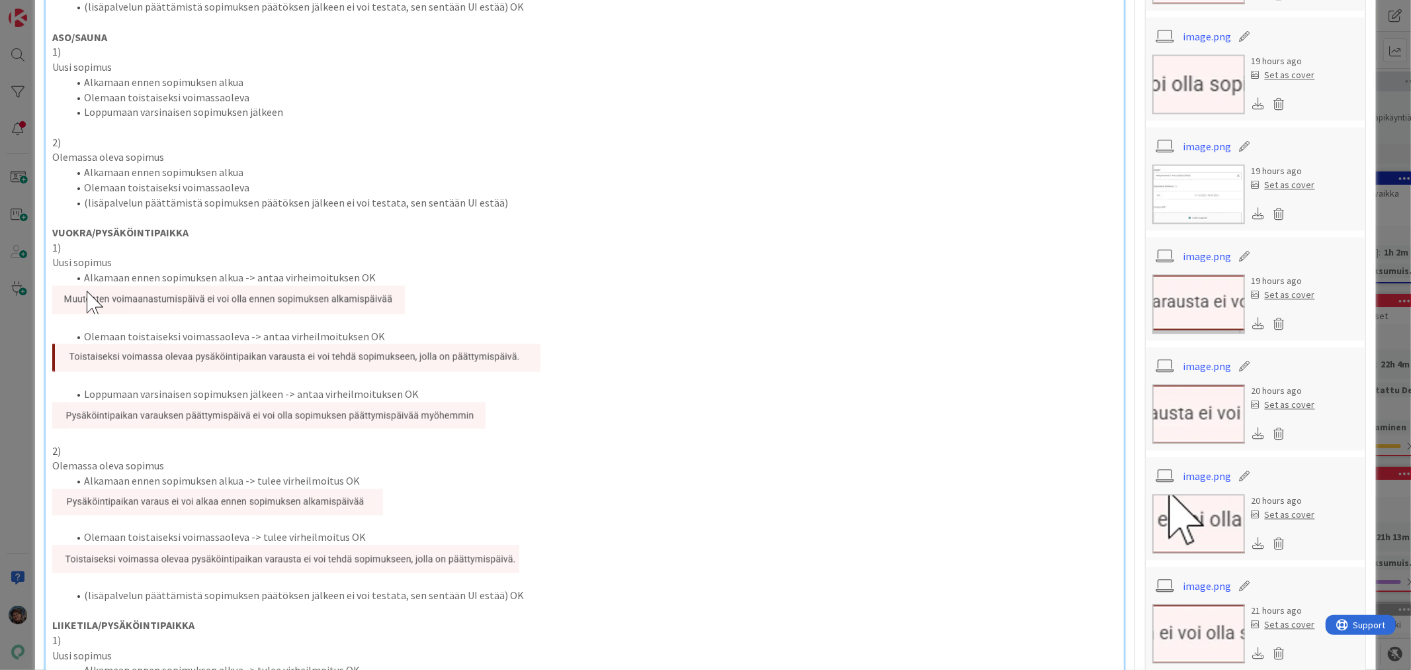
type textarea "x"
